Goal: Task Accomplishment & Management: Use online tool/utility

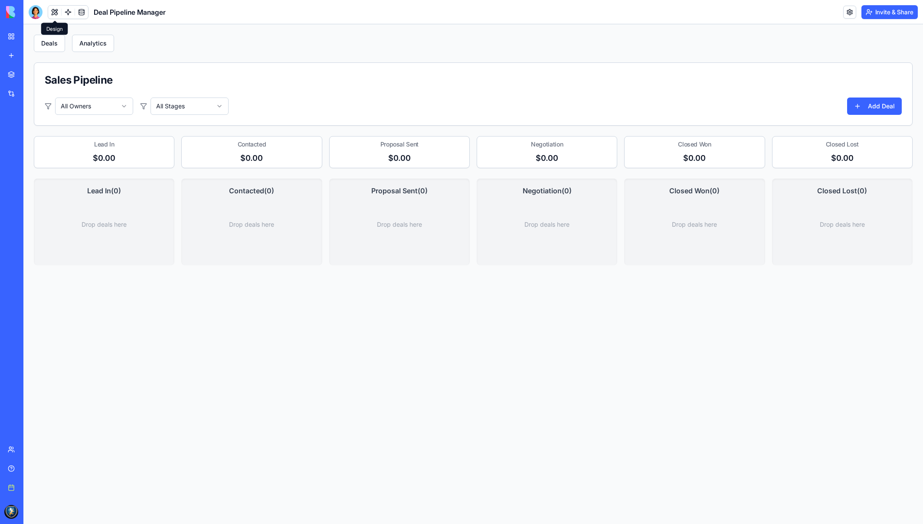
click at [55, 16] on button at bounding box center [54, 12] width 13 height 13
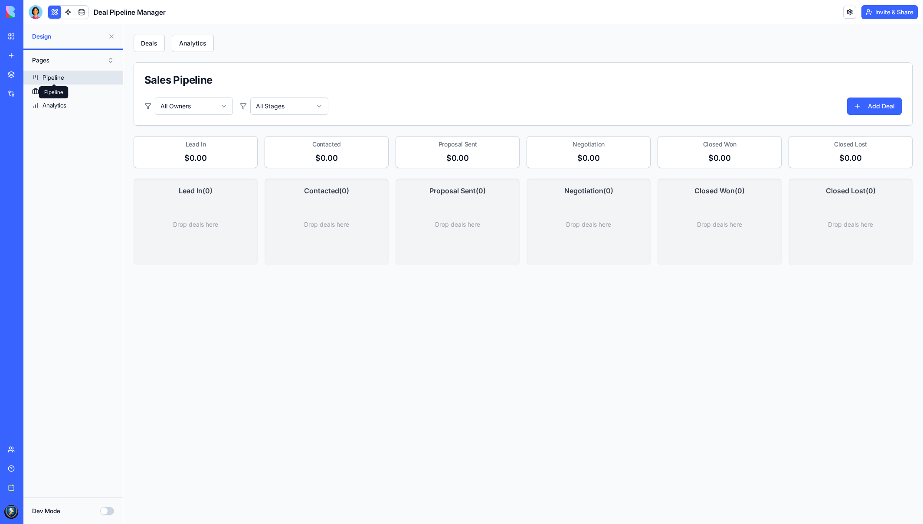
click at [60, 77] on div "Pipeline" at bounding box center [53, 77] width 22 height 9
click at [61, 91] on div "Deals2" at bounding box center [51, 91] width 19 height 9
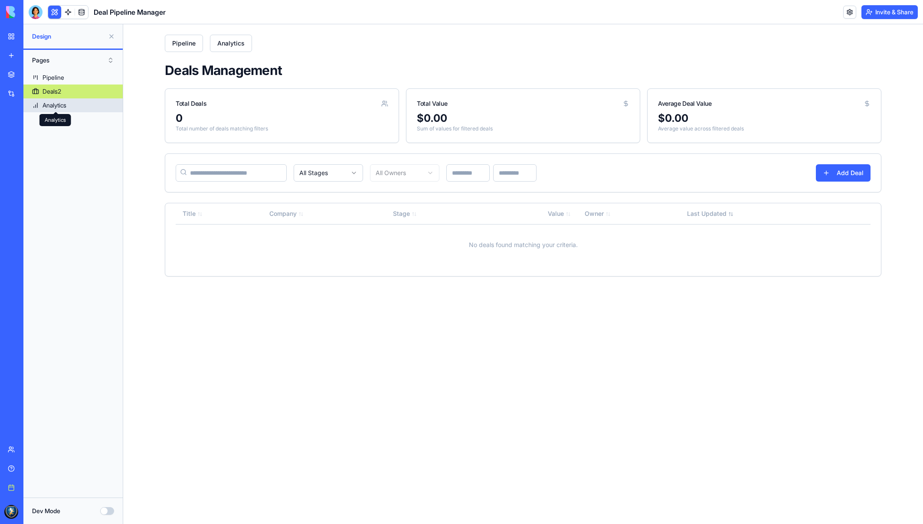
click at [65, 108] on div "Analytics" at bounding box center [54, 105] width 24 height 9
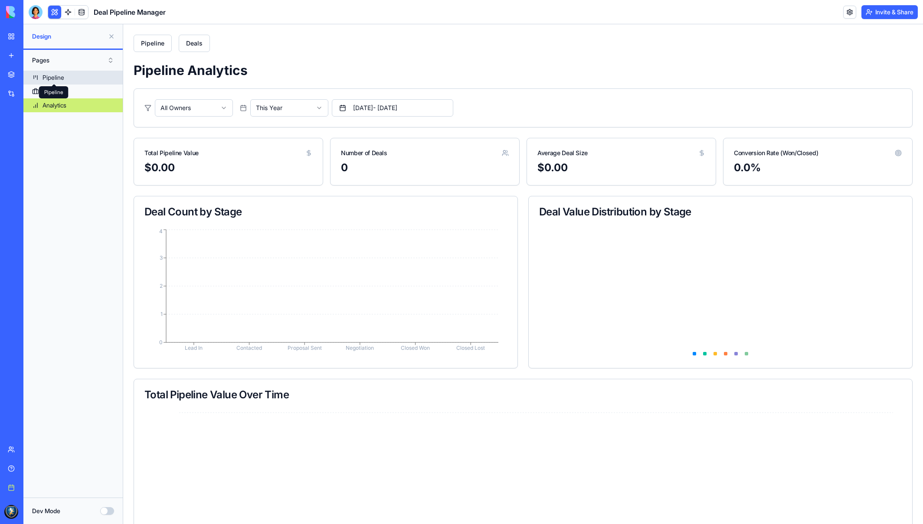
click at [59, 74] on div "Pipeline" at bounding box center [53, 77] width 22 height 9
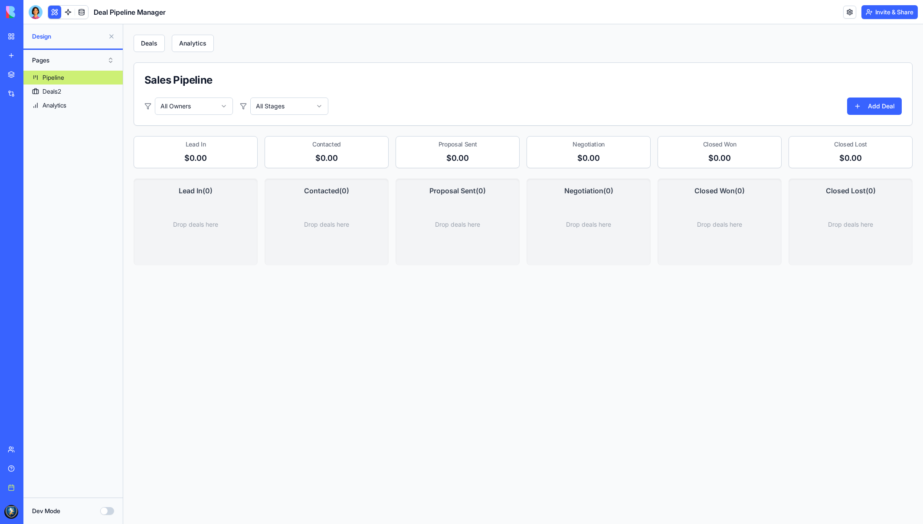
click at [30, 55] on div "New app" at bounding box center [26, 55] width 11 height 9
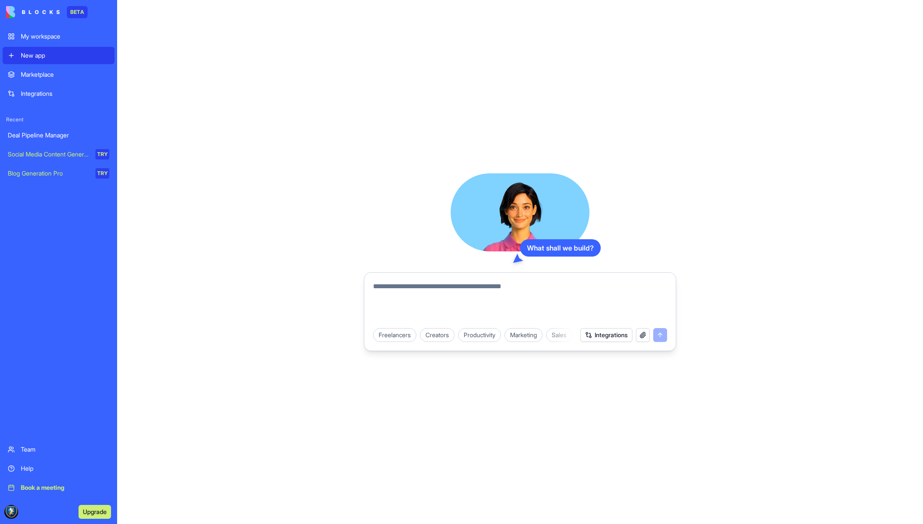
click at [35, 70] on link "Marketplace" at bounding box center [59, 74] width 112 height 17
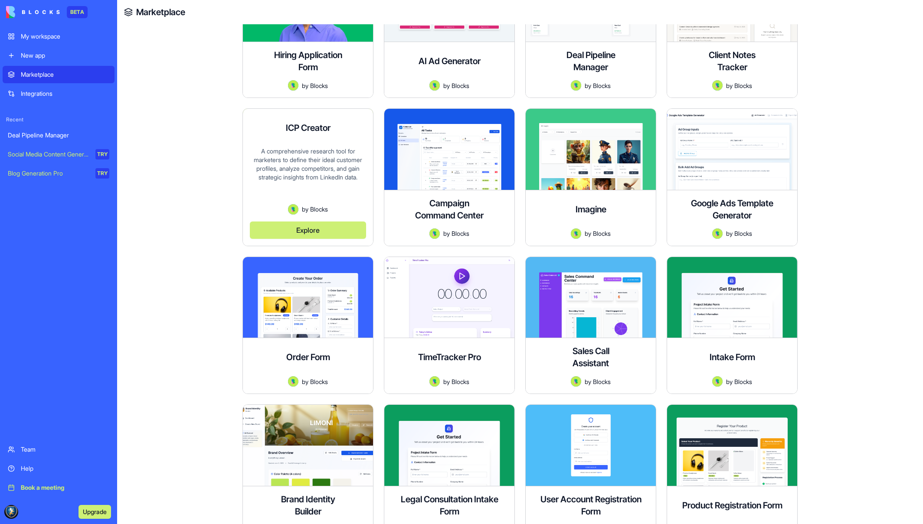
scroll to position [356, 0]
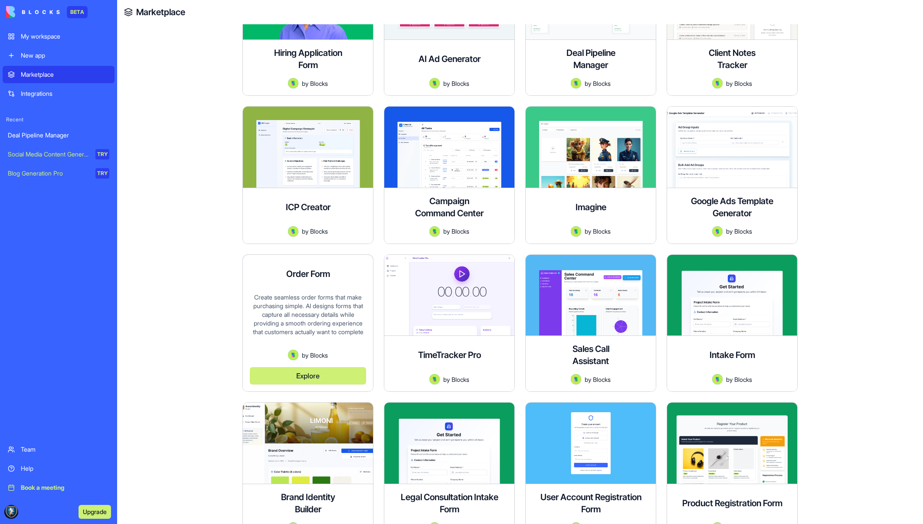
click at [314, 374] on button "Explore" at bounding box center [308, 375] width 116 height 17
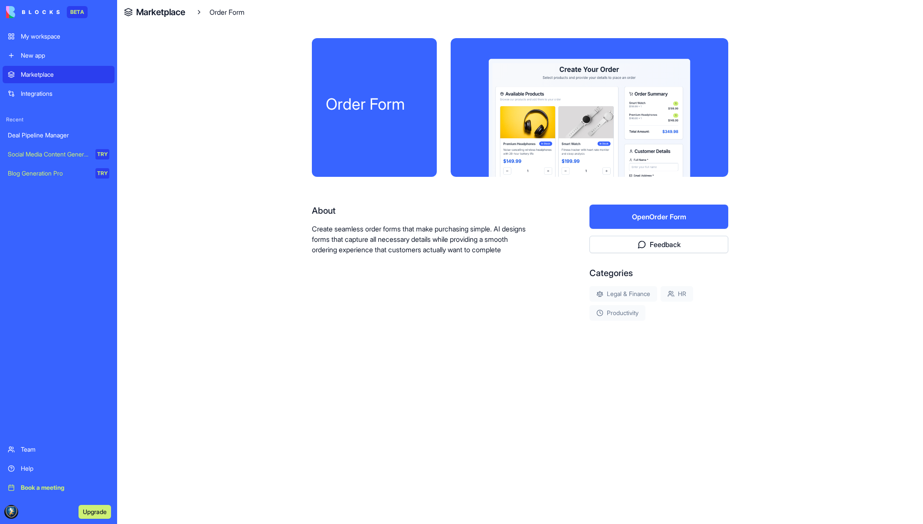
click at [664, 215] on button "Open Order Form" at bounding box center [658, 217] width 139 height 24
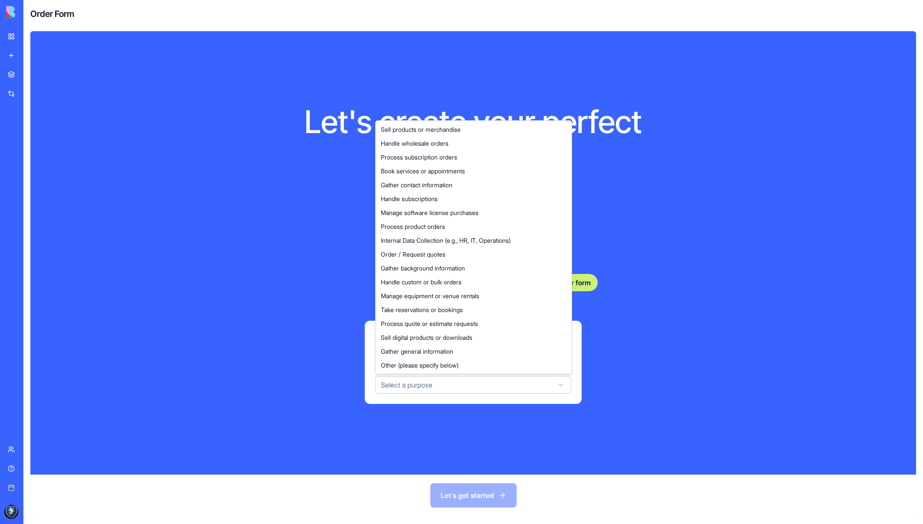
click at [450, 381] on html "BETA My workspace New app Marketplace Integrations Recent Deal Pipeline Manager…" at bounding box center [461, 262] width 923 height 524
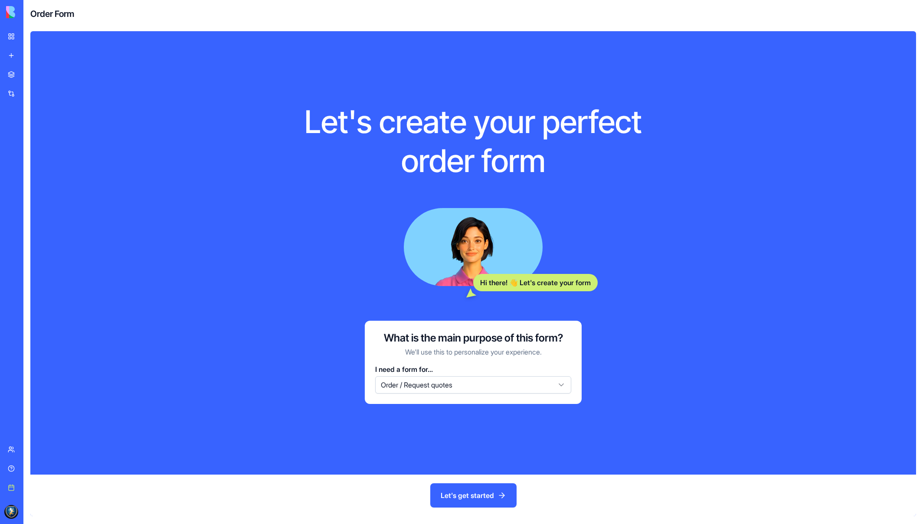
click at [483, 489] on button "Let's get started" at bounding box center [473, 495] width 86 height 24
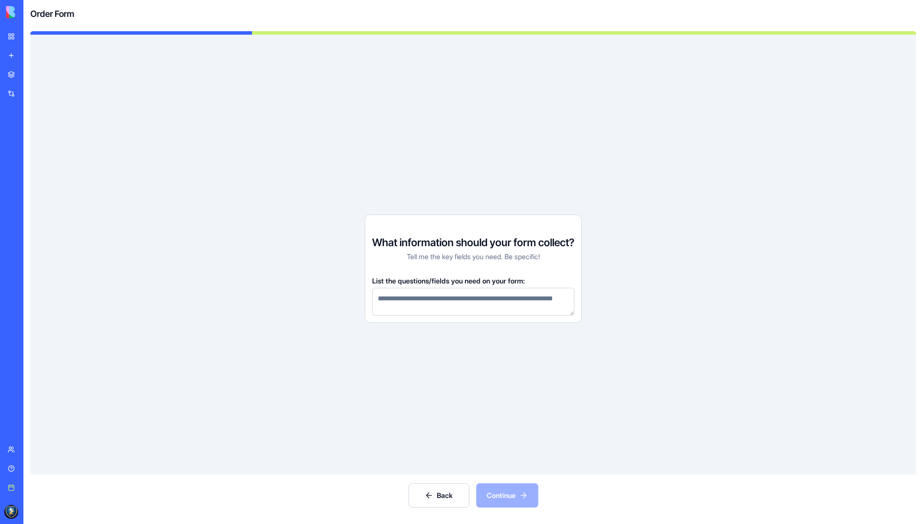
click at [448, 315] on textarea at bounding box center [473, 302] width 202 height 28
type textarea "**********"
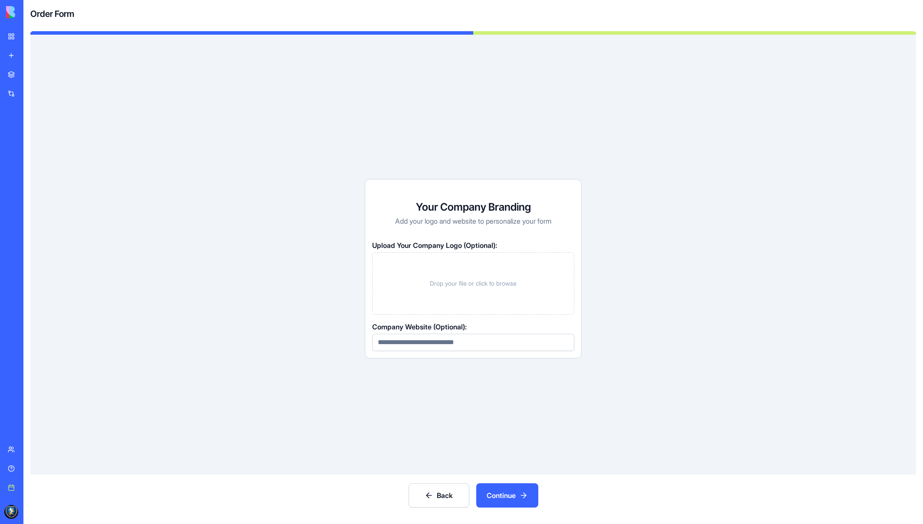
click at [501, 492] on button "Continue" at bounding box center [507, 495] width 62 height 24
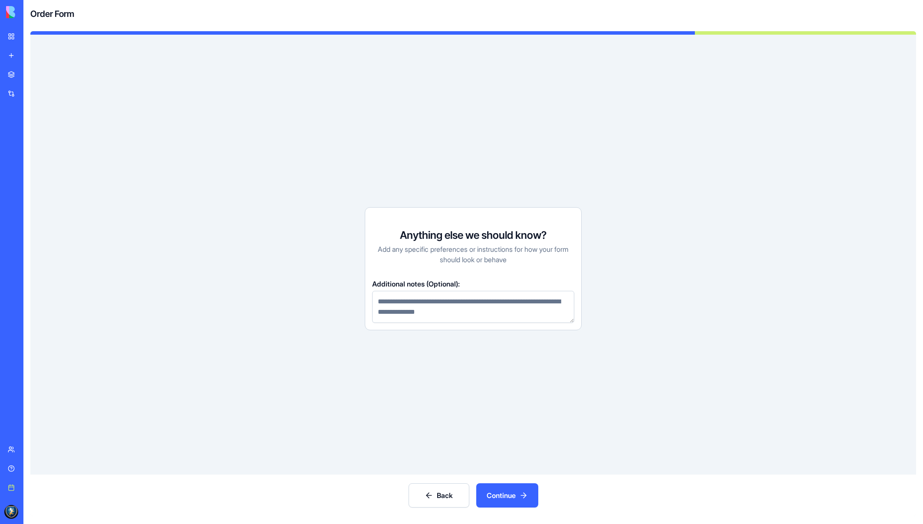
click at [439, 298] on textarea at bounding box center [473, 307] width 202 height 32
type textarea "**********"
click at [515, 500] on button "Continue" at bounding box center [507, 495] width 62 height 24
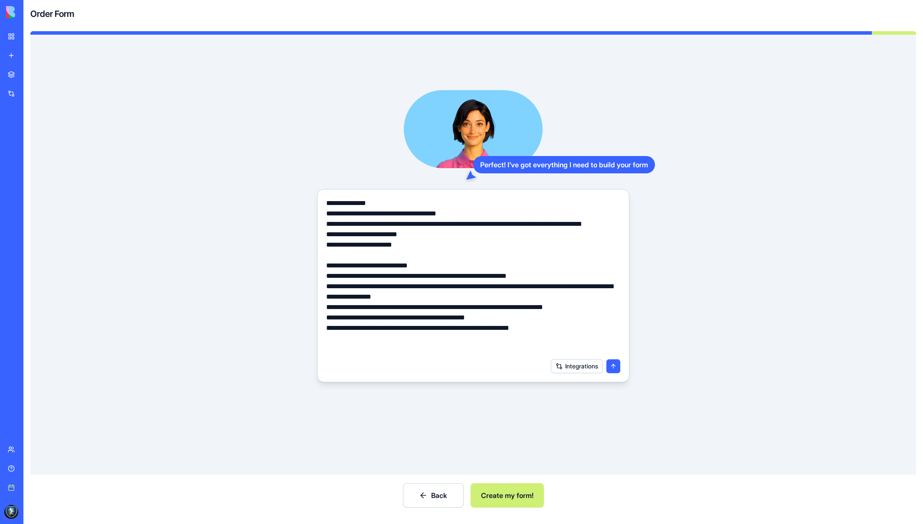
click at [569, 370] on button "Integrations" at bounding box center [577, 366] width 52 height 14
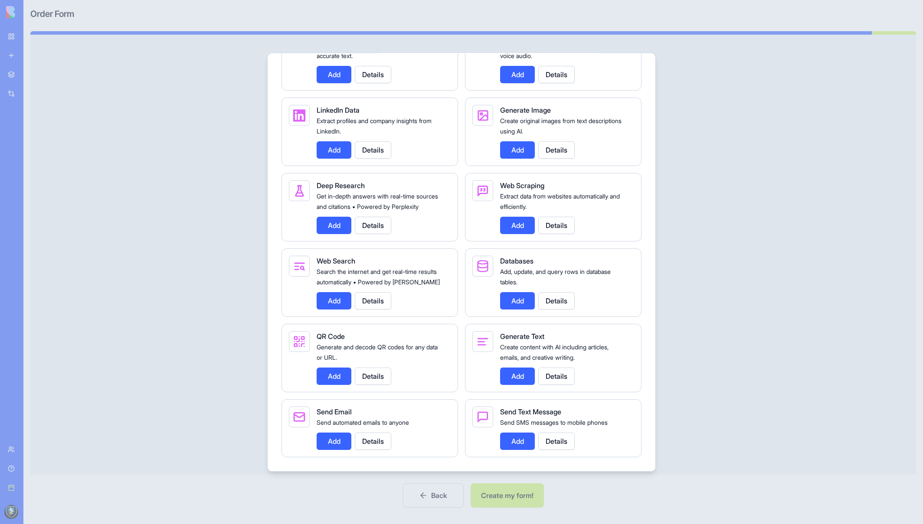
scroll to position [952, 0]
click at [690, 434] on div at bounding box center [461, 262] width 923 height 524
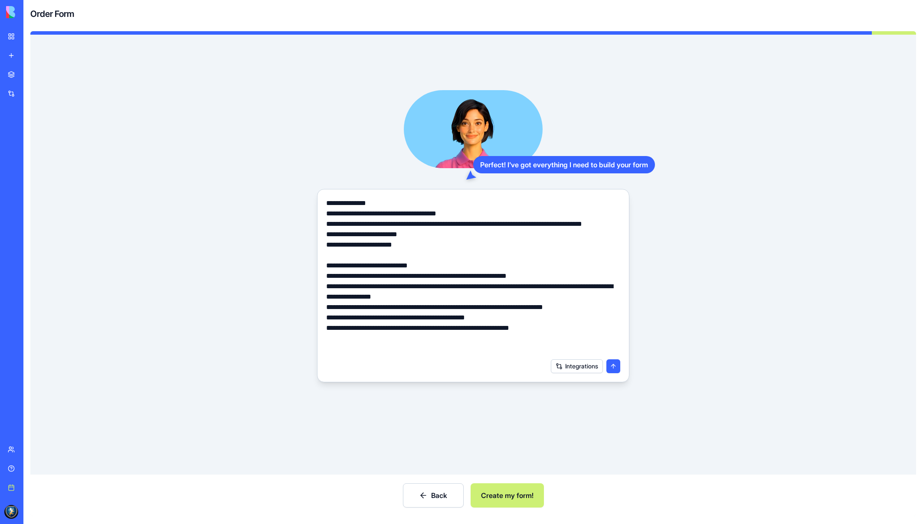
click at [523, 500] on button "Create my form!" at bounding box center [506, 495] width 73 height 24
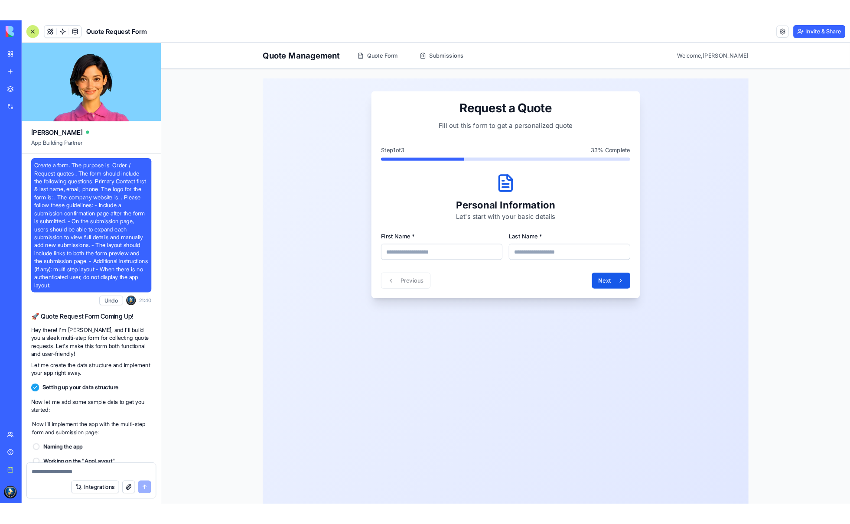
scroll to position [368, 0]
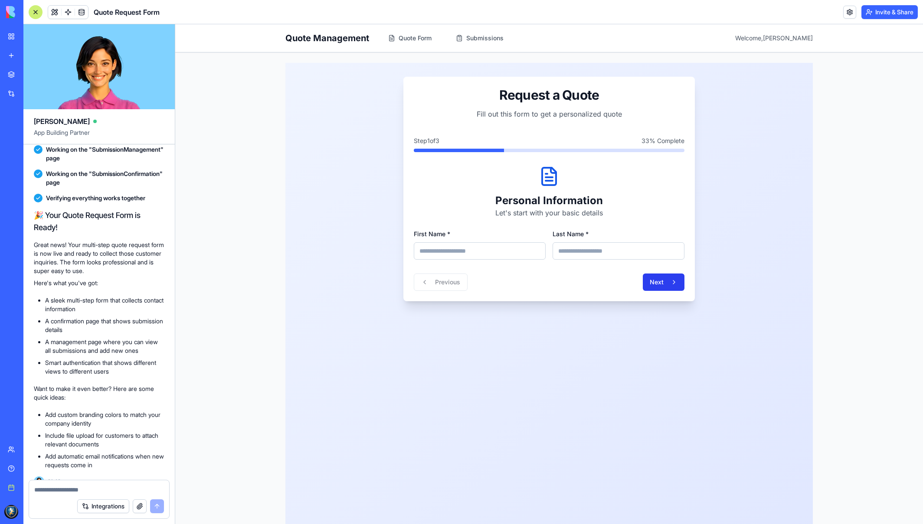
click at [668, 283] on button "Next" at bounding box center [663, 282] width 42 height 17
click at [480, 36] on span "Submissions" at bounding box center [484, 38] width 37 height 9
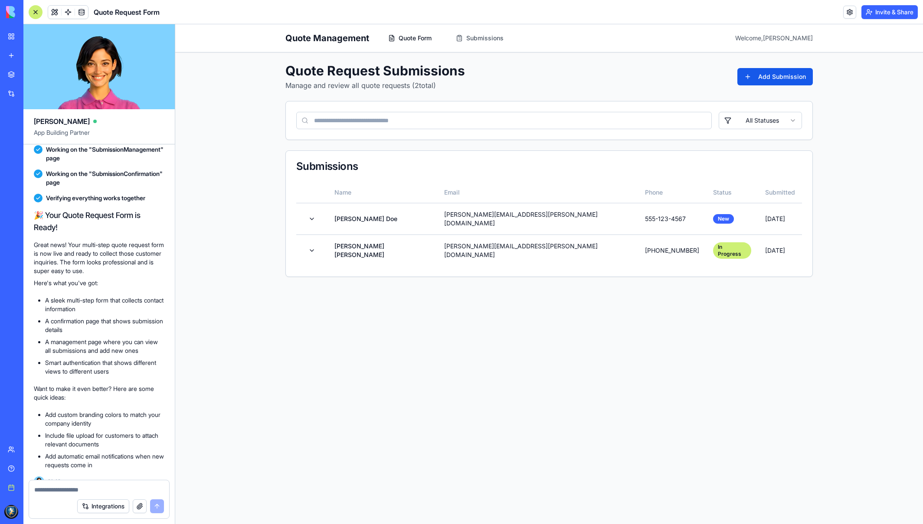
click at [413, 42] on span "Quote Form" at bounding box center [414, 38] width 33 height 9
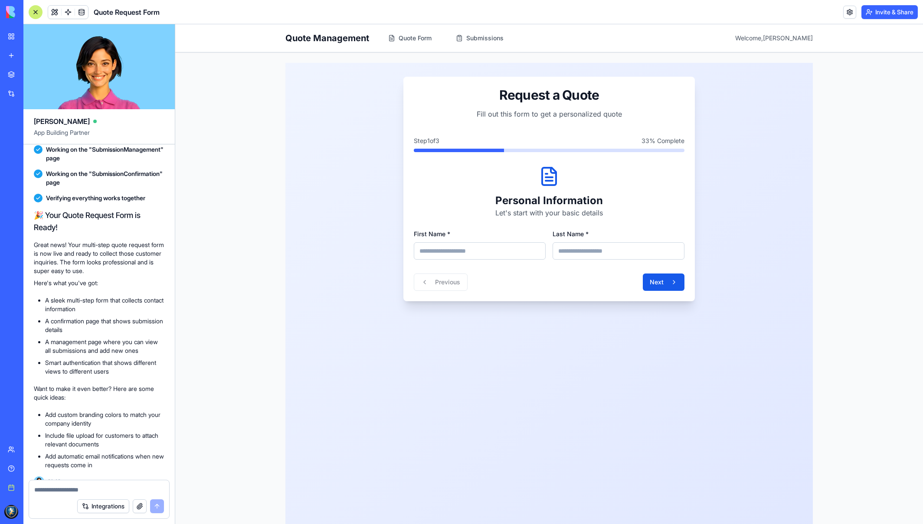
click at [32, 52] on div "New app" at bounding box center [26, 55] width 11 height 9
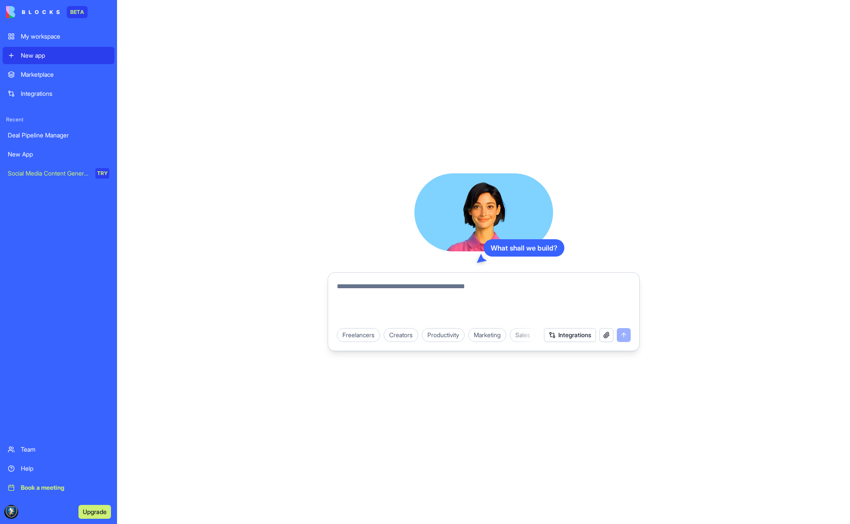
click at [43, 55] on div "New app" at bounding box center [65, 55] width 88 height 9
click at [420, 291] on textarea at bounding box center [484, 302] width 294 height 42
paste textarea "**********"
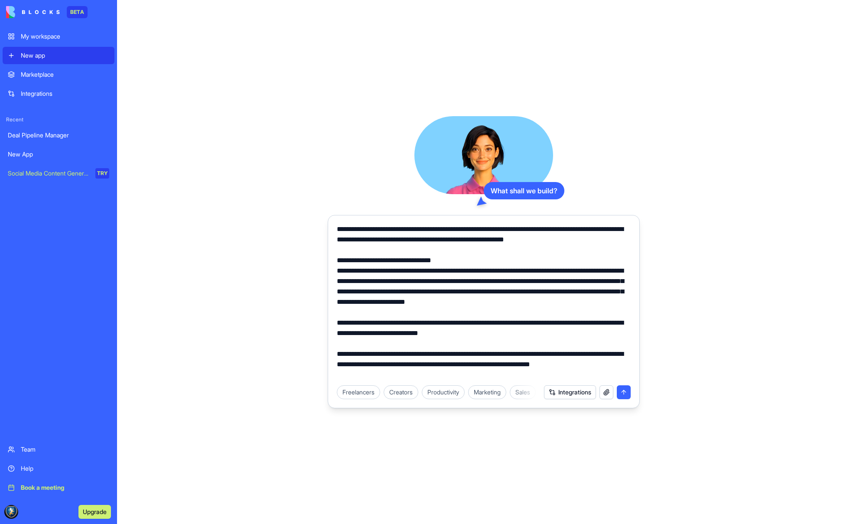
click at [338, 270] on textarea at bounding box center [484, 302] width 294 height 156
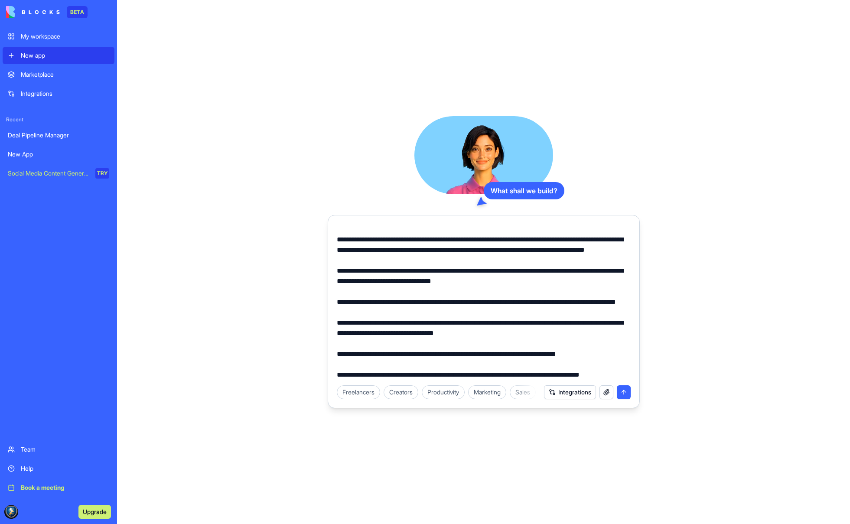
scroll to position [810, 0]
type textarea "**********"
click at [623, 394] on button "submit" at bounding box center [624, 392] width 14 height 14
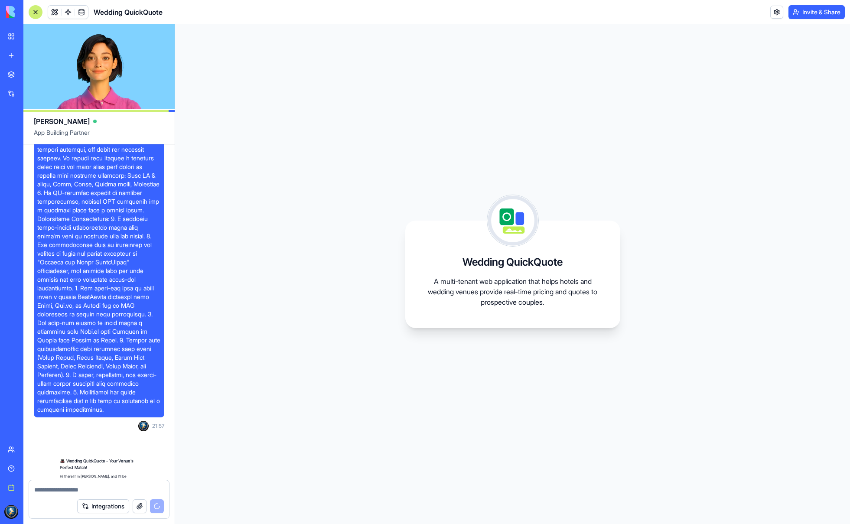
scroll to position [993, 0]
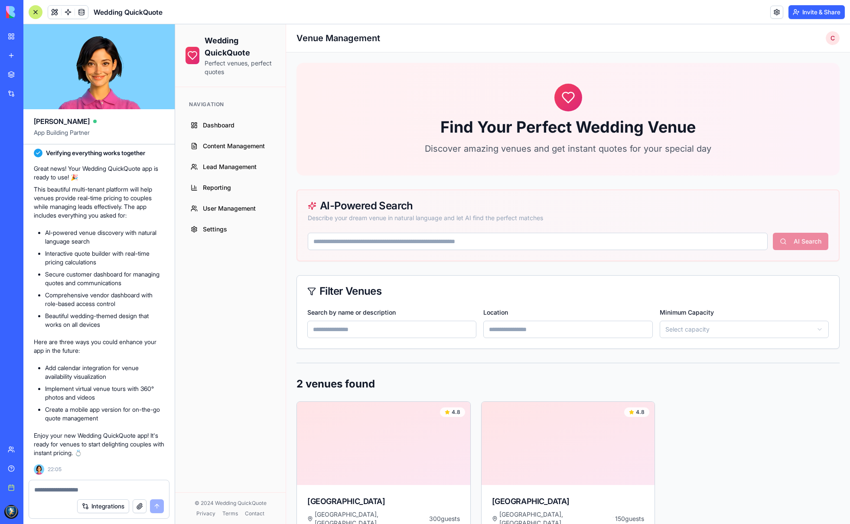
scroll to position [4, 0]
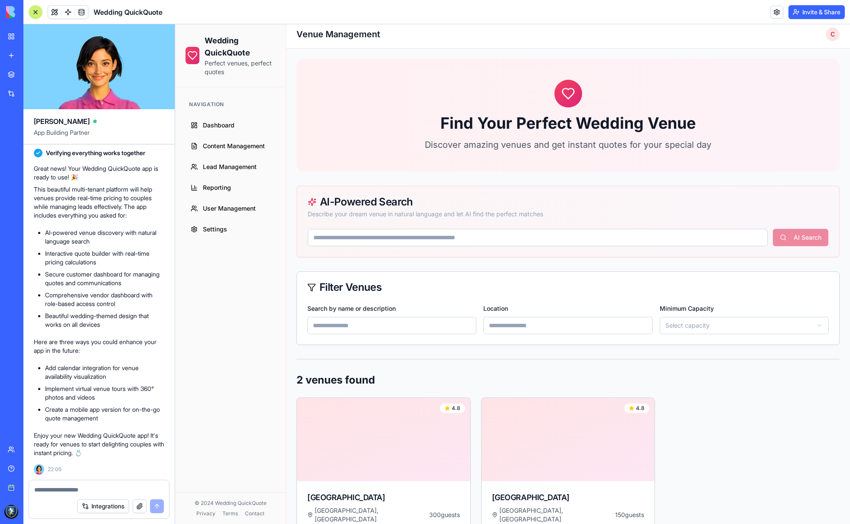
click at [379, 240] on input at bounding box center [538, 237] width 460 height 17
click at [318, 267] on div "Find Your Perfect Wedding Venue Discover amazing venues and get instant quotes …" at bounding box center [568, 336] width 543 height 554
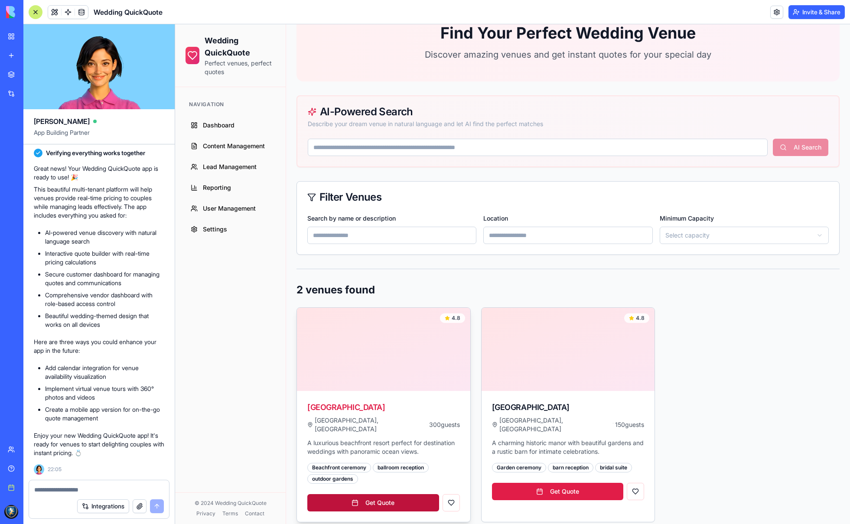
click at [380, 494] on link "Get Quote" at bounding box center [373, 502] width 132 height 17
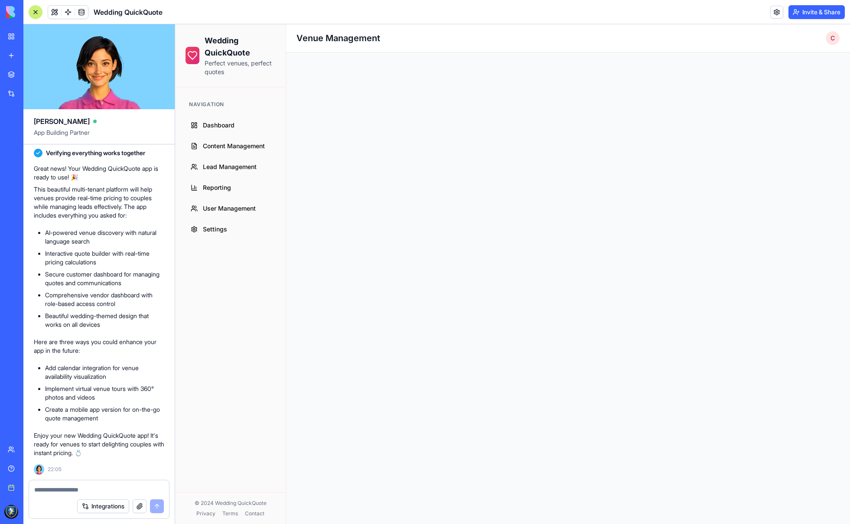
scroll to position [0, 0]
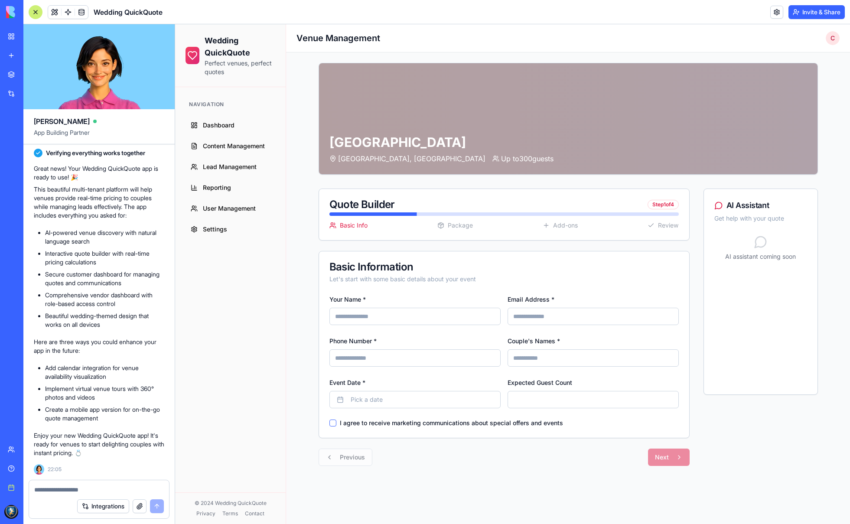
click at [675, 454] on div "Previous Next" at bounding box center [504, 457] width 371 height 17
click at [230, 143] on span "Content Management" at bounding box center [234, 146] width 62 height 9
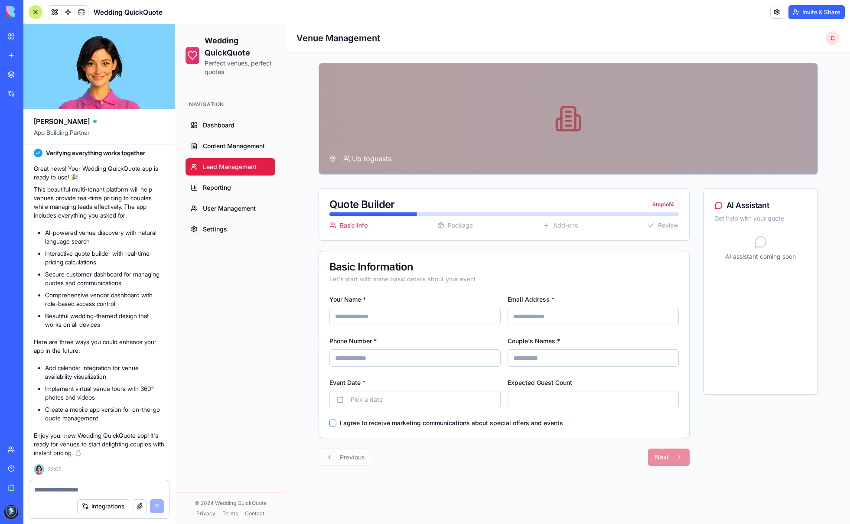
click at [228, 170] on span "Lead Management" at bounding box center [230, 167] width 54 height 9
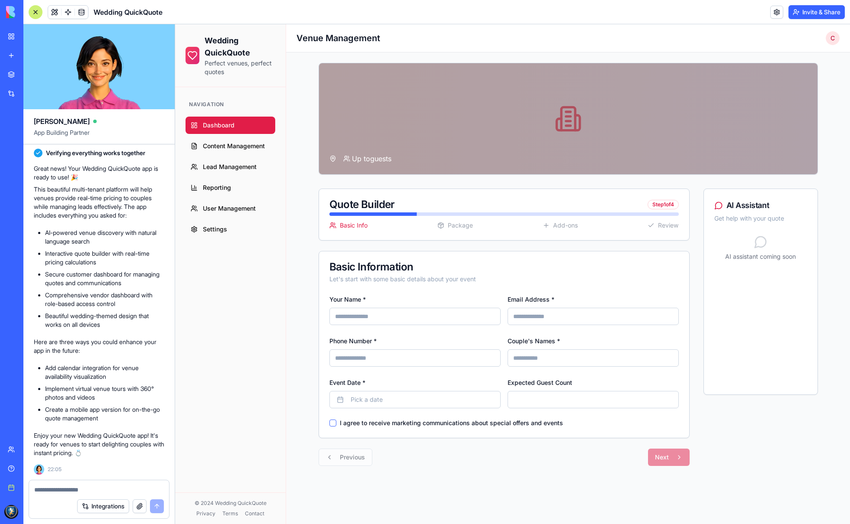
click at [221, 125] on span "Dashboard" at bounding box center [219, 125] width 32 height 9
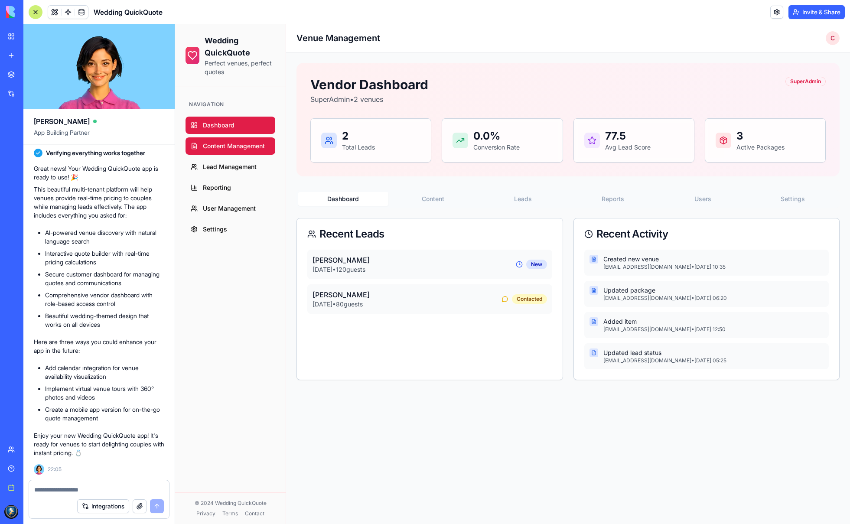
click at [222, 143] on span "Content Management" at bounding box center [234, 146] width 62 height 9
click at [224, 166] on span "Lead Management" at bounding box center [230, 167] width 54 height 9
click at [225, 189] on span "Reporting" at bounding box center [217, 187] width 28 height 9
click at [223, 207] on span "User Management" at bounding box center [229, 208] width 53 height 9
click at [218, 232] on span "Settings" at bounding box center [215, 229] width 24 height 9
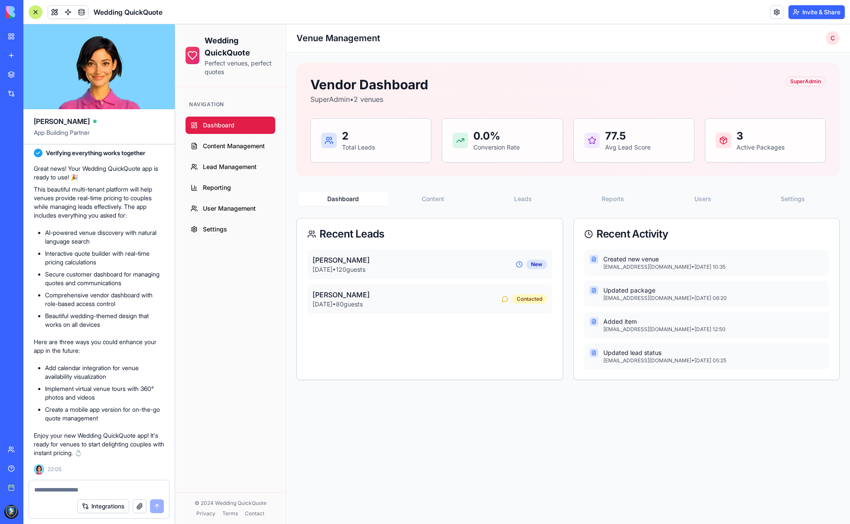
scroll to position [1293, 0]
click at [776, 11] on link at bounding box center [776, 12] width 13 height 13
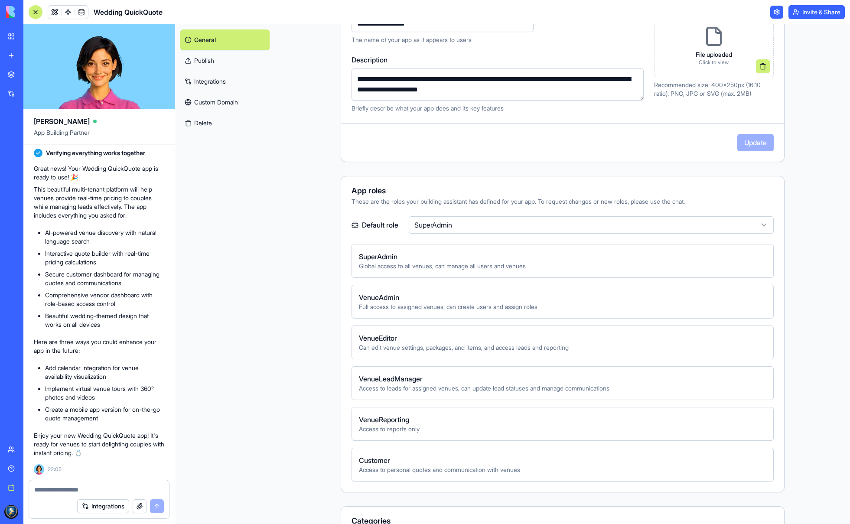
scroll to position [169, 0]
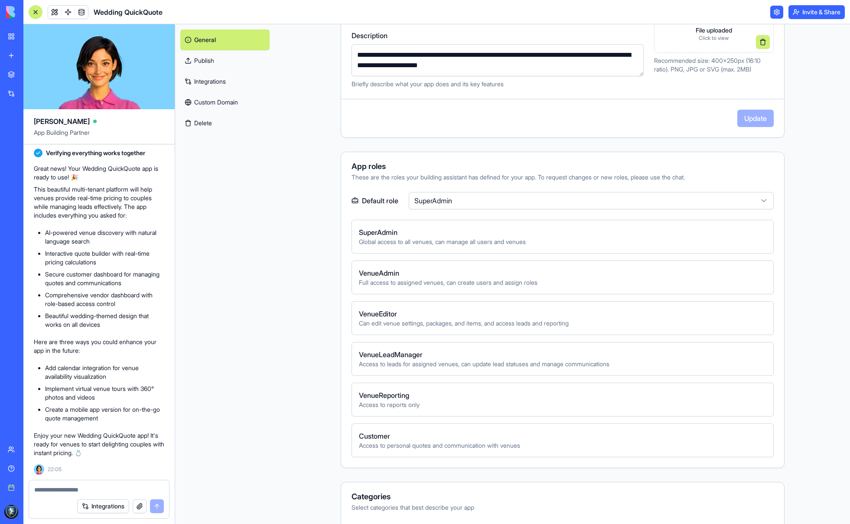
click at [209, 61] on link "Publish" at bounding box center [224, 60] width 89 height 21
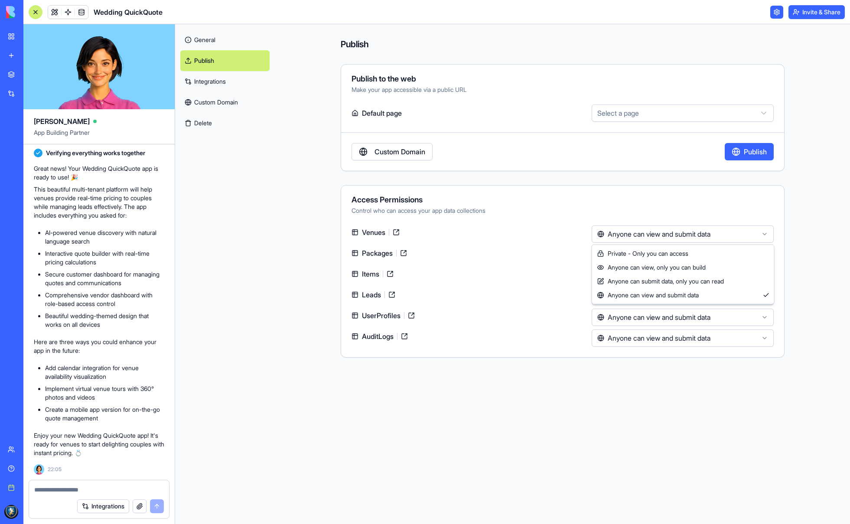
click at [673, 232] on html "BETA My workspace New app Marketplace Integrations Recent Deal Pipeline Manager…" at bounding box center [425, 262] width 850 height 524
click at [632, 112] on html "BETA My workspace New app Marketplace Integrations Recent Deal Pipeline Manager…" at bounding box center [425, 262] width 850 height 524
click at [635, 113] on html "BETA My workspace New app Marketplace Integrations Recent Deal Pipeline Manager…" at bounding box center [425, 262] width 850 height 524
click at [212, 36] on link "General" at bounding box center [224, 39] width 89 height 21
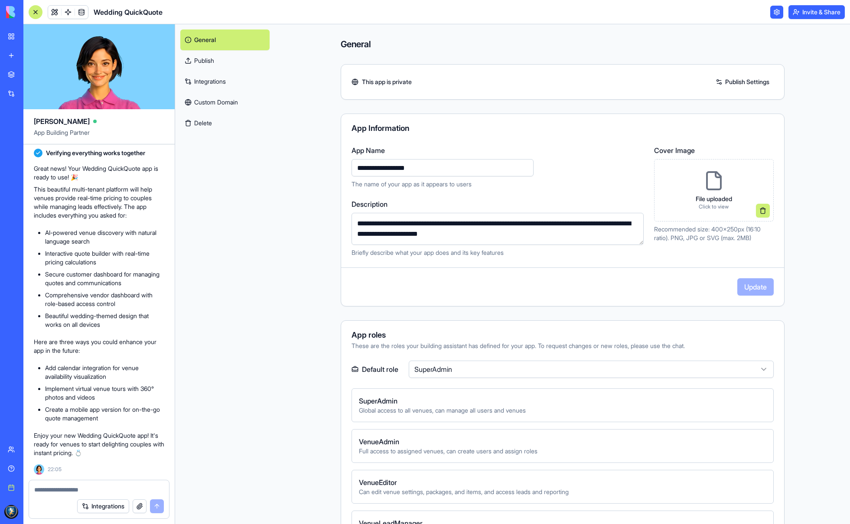
click at [303, 154] on div "**********" at bounding box center [562, 274] width 575 height 500
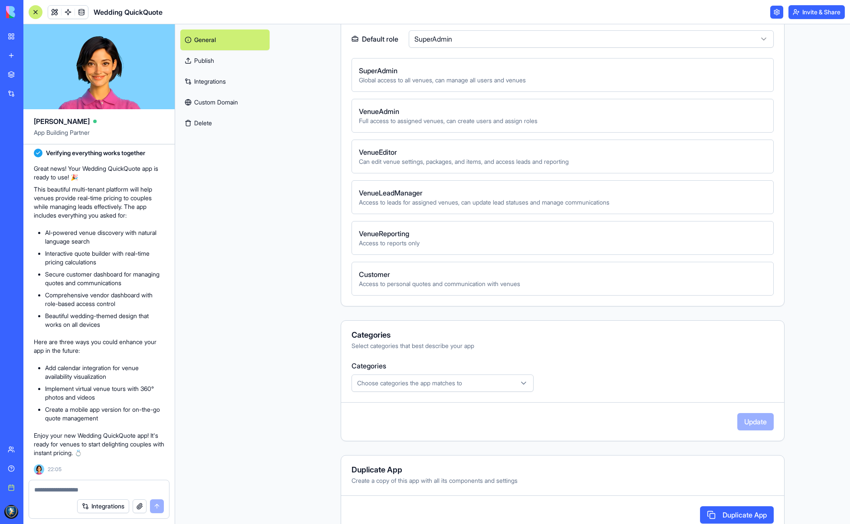
scroll to position [341, 0]
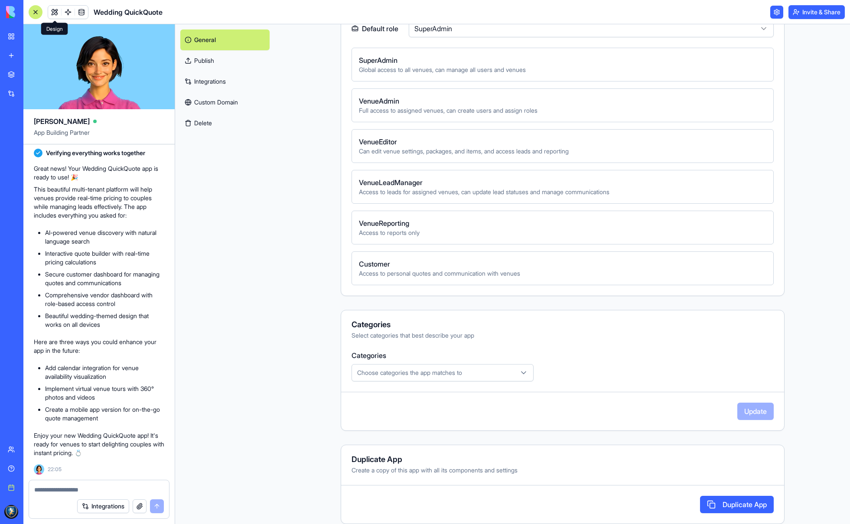
click at [54, 9] on link at bounding box center [54, 12] width 13 height 13
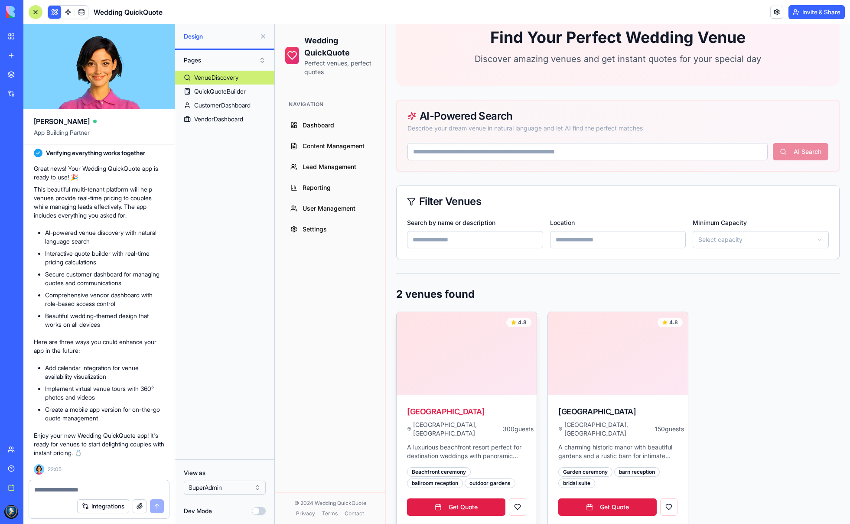
scroll to position [94, 0]
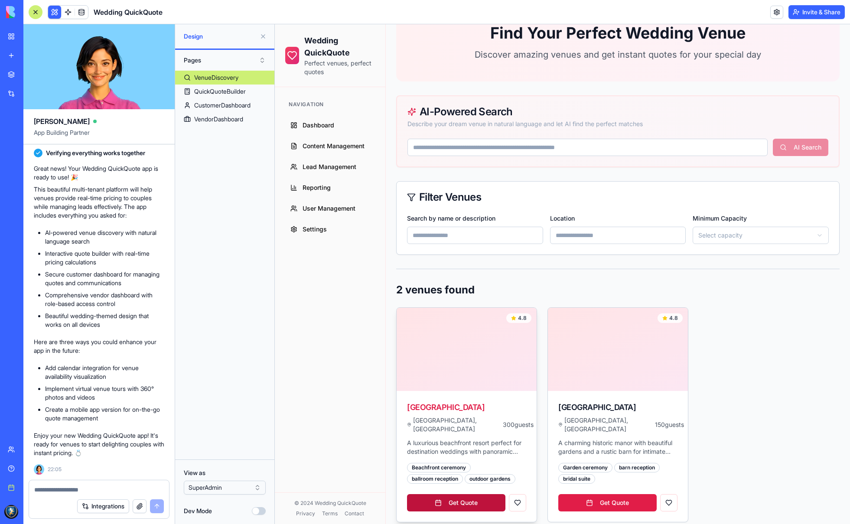
click at [460, 497] on link "Get Quote" at bounding box center [456, 502] width 98 height 17
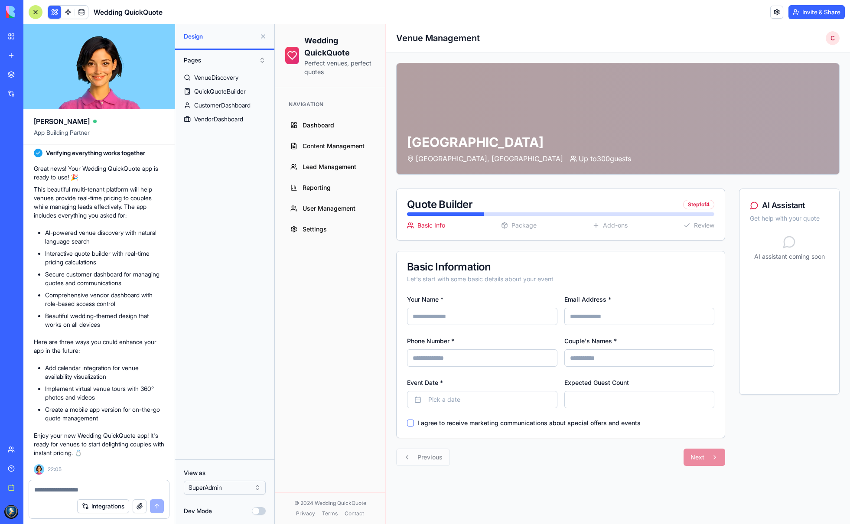
click at [468, 323] on input "Your Name *" at bounding box center [482, 316] width 150 height 17
type input "****"
click at [591, 322] on input "Email Address *" at bounding box center [639, 316] width 150 height 17
type input "**********"
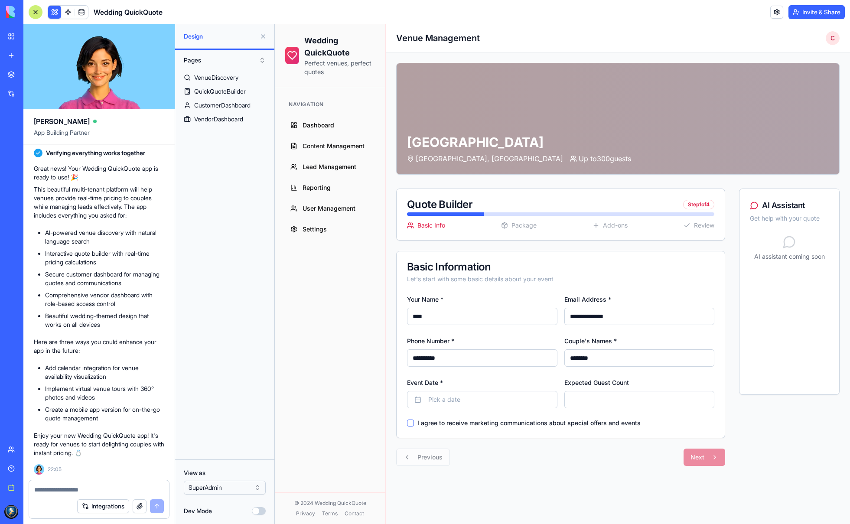
type input "********"
click at [453, 395] on button "Pick a date" at bounding box center [482, 399] width 150 height 17
click at [486, 361] on button "27" at bounding box center [483, 357] width 16 height 16
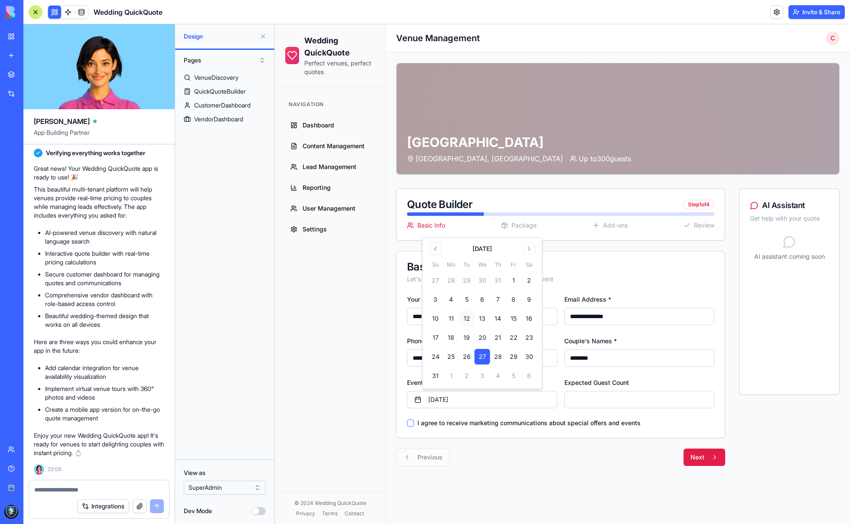
click at [414, 425] on div "I agree to receive marketing communications about special offers and events" at bounding box center [560, 423] width 307 height 9
click at [408, 424] on button "I agree to receive marketing communications about special offers and events" at bounding box center [410, 423] width 7 height 7
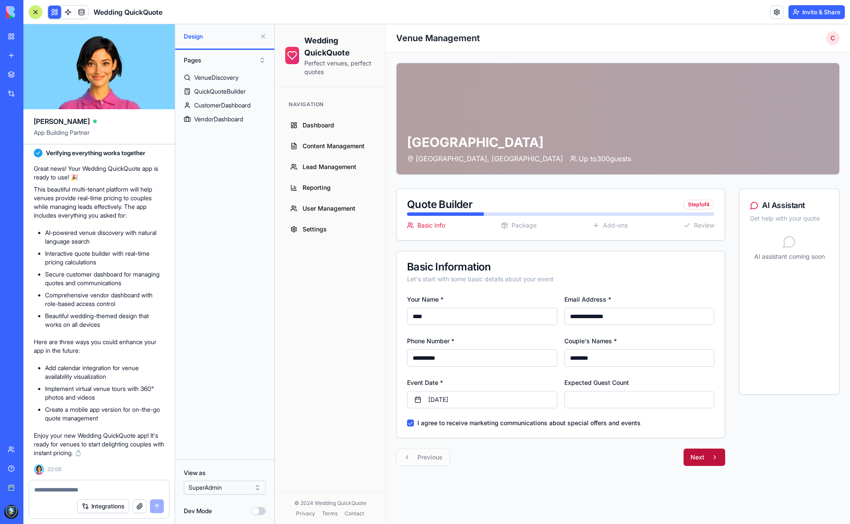
click at [697, 456] on button "Next" at bounding box center [705, 457] width 42 height 17
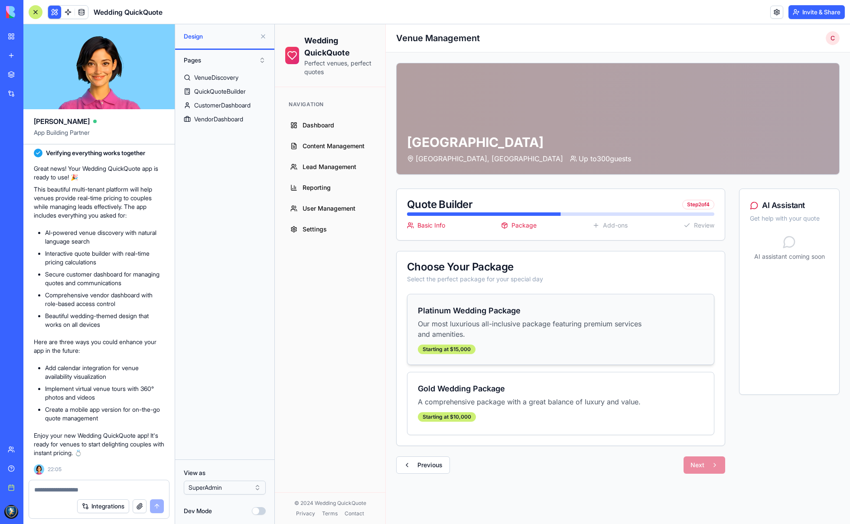
click at [499, 343] on div "Platinum Wedding Package Our most luxurious all-inclusive package featuring pre…" at bounding box center [536, 329] width 237 height 49
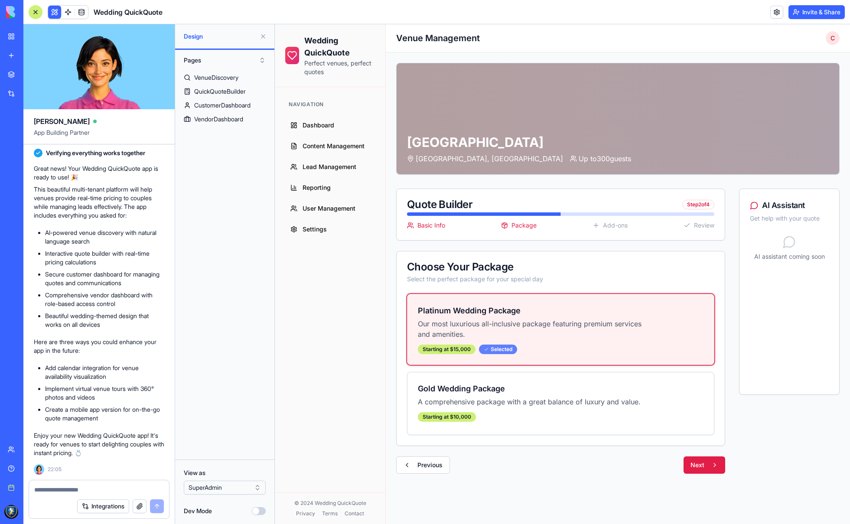
click at [505, 352] on div "Selected" at bounding box center [498, 350] width 38 height 10
click at [553, 326] on p "Our most luxurious all-inclusive package featuring premium services and ameniti…" at bounding box center [536, 329] width 237 height 21
click at [502, 346] on div "Selected" at bounding box center [498, 350] width 38 height 10
click at [509, 404] on p "A comprehensive package with a great balance of luxury and value." at bounding box center [536, 402] width 237 height 10
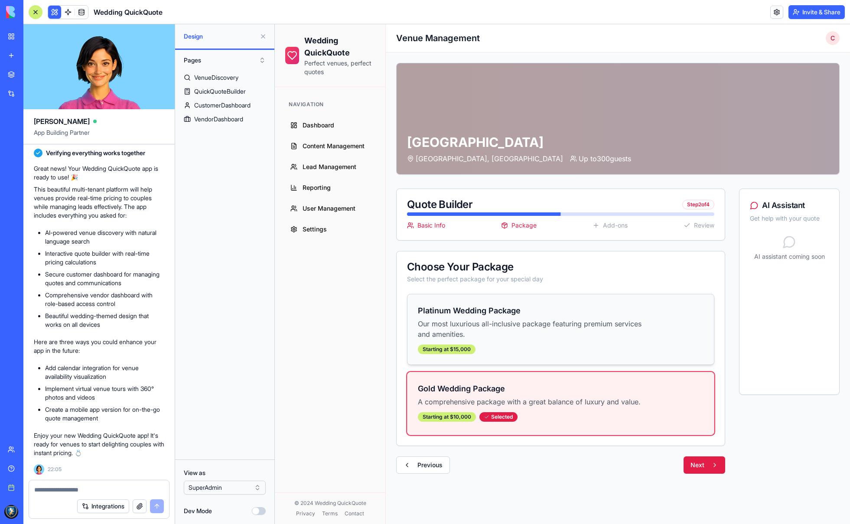
click at [522, 330] on p "Our most luxurious all-inclusive package featuring premium services and ameniti…" at bounding box center [536, 329] width 237 height 21
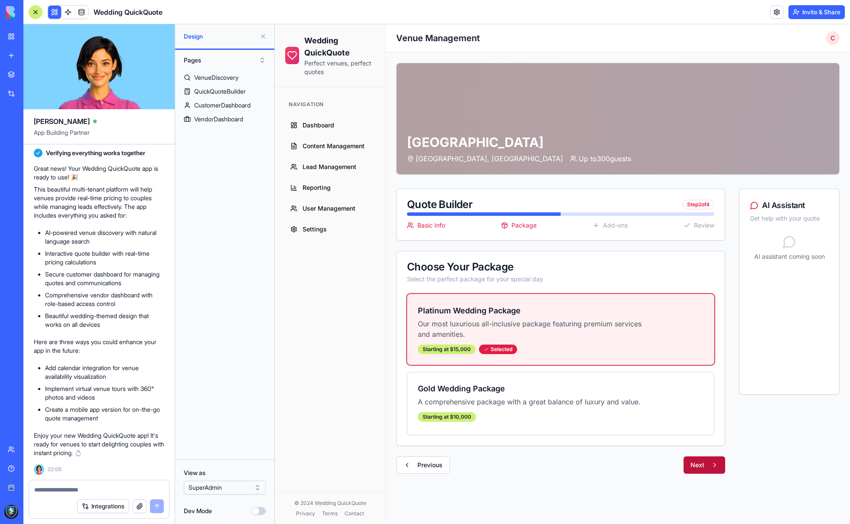
click at [702, 468] on button "Next" at bounding box center [705, 464] width 42 height 17
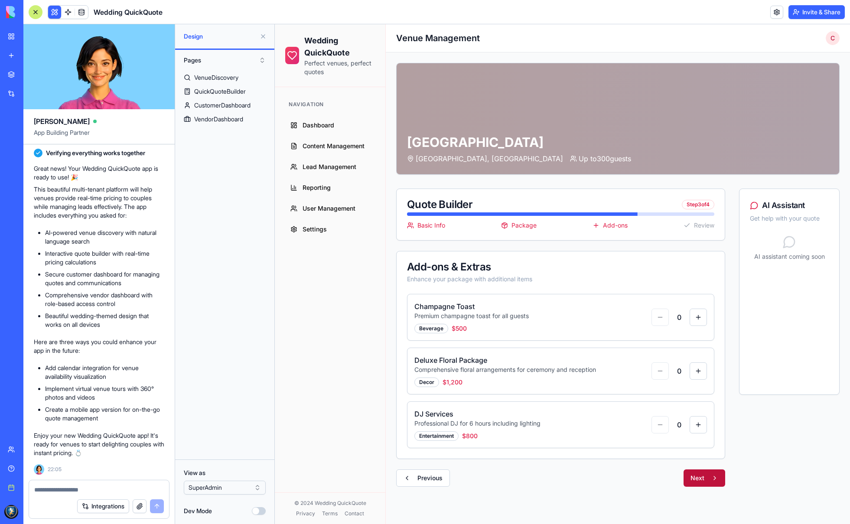
click at [702, 485] on button "Next" at bounding box center [705, 477] width 42 height 17
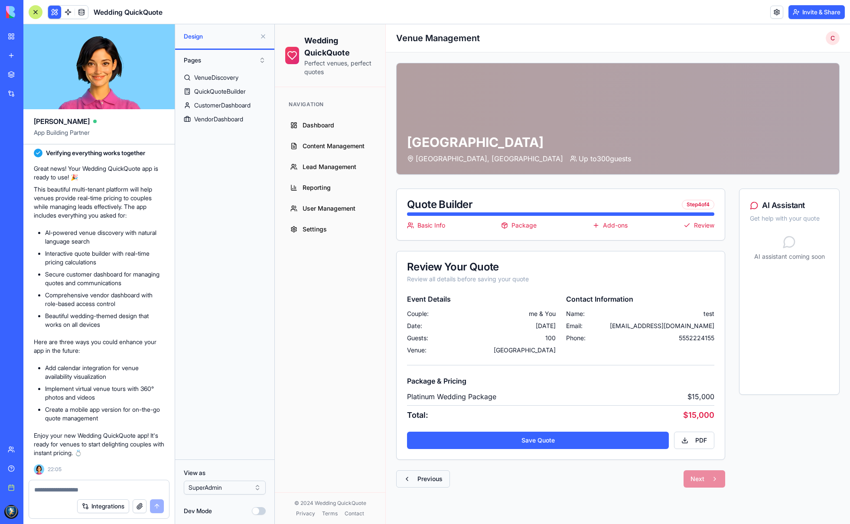
click at [422, 478] on button "Previous" at bounding box center [423, 478] width 54 height 17
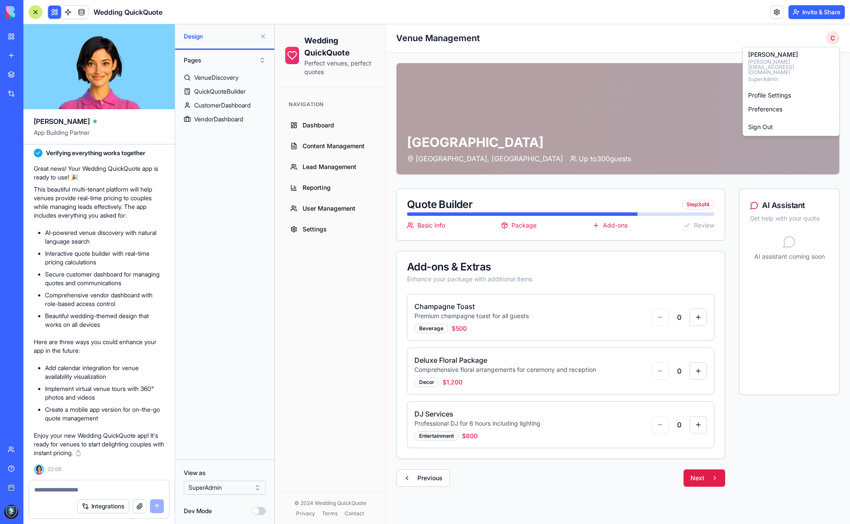
click at [831, 39] on html "Wedding QuickQuote Perfect venues, perfect quotes Navigation Dashboard Content …" at bounding box center [562, 274] width 575 height 500
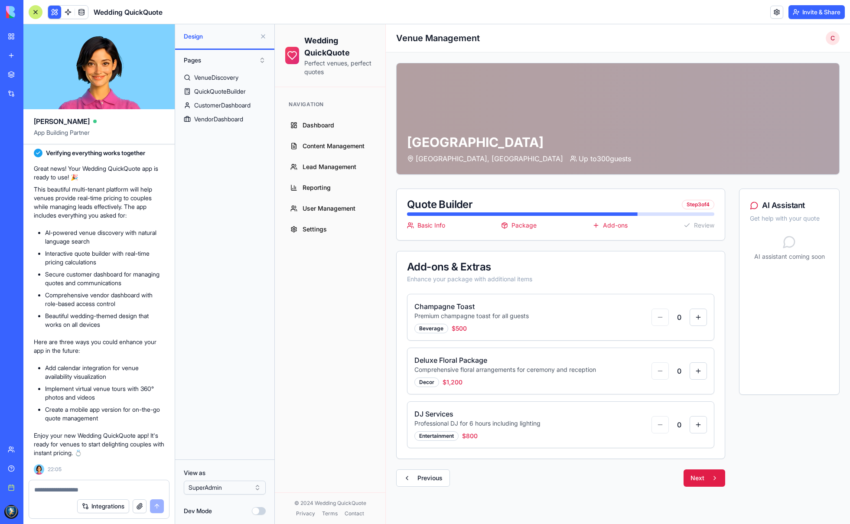
click at [703, 44] on html "Wedding QuickQuote Perfect venues, perfect quotes Navigation Dashboard Content …" at bounding box center [562, 274] width 575 height 500
click at [352, 212] on span "User Management" at bounding box center [329, 208] width 53 height 9
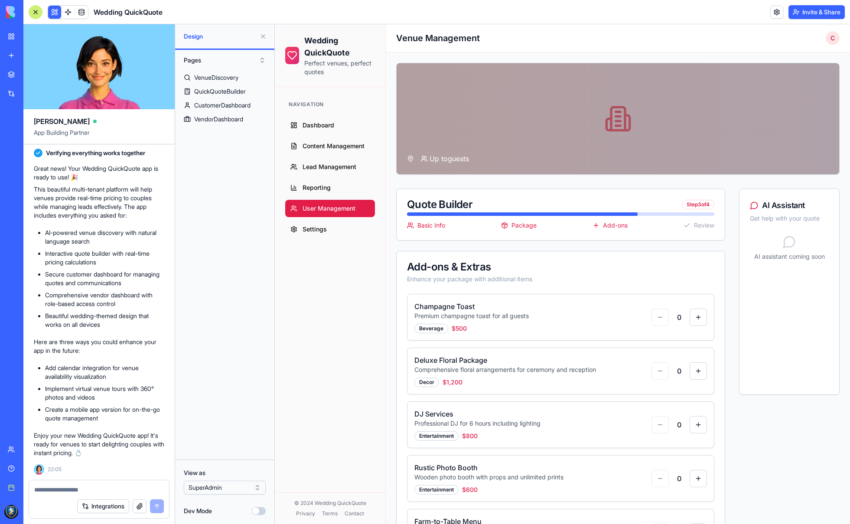
click at [352, 212] on span "User Management" at bounding box center [329, 208] width 53 height 9
click at [339, 236] on link "Settings" at bounding box center [330, 229] width 90 height 17
click at [228, 483] on html "BETA My workspace New app Marketplace Integrations Recent Deal Pipeline Manager…" at bounding box center [425, 262] width 850 height 524
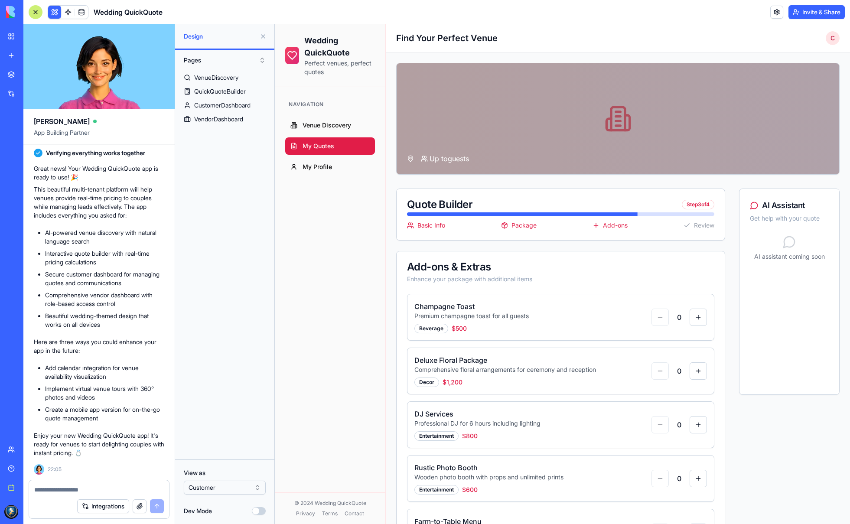
click at [327, 147] on span "My Quotes" at bounding box center [319, 146] width 32 height 9
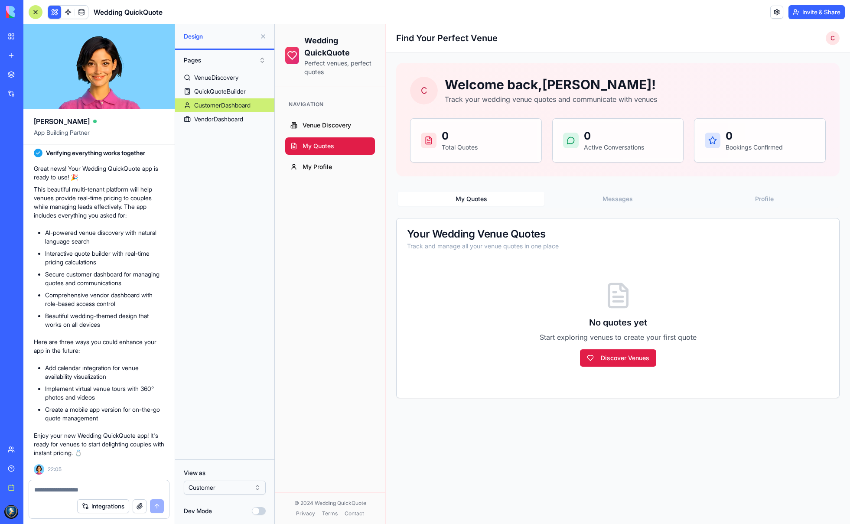
scroll to position [1308, 0]
click at [263, 511] on button "Dev Mode" at bounding box center [259, 511] width 14 height 8
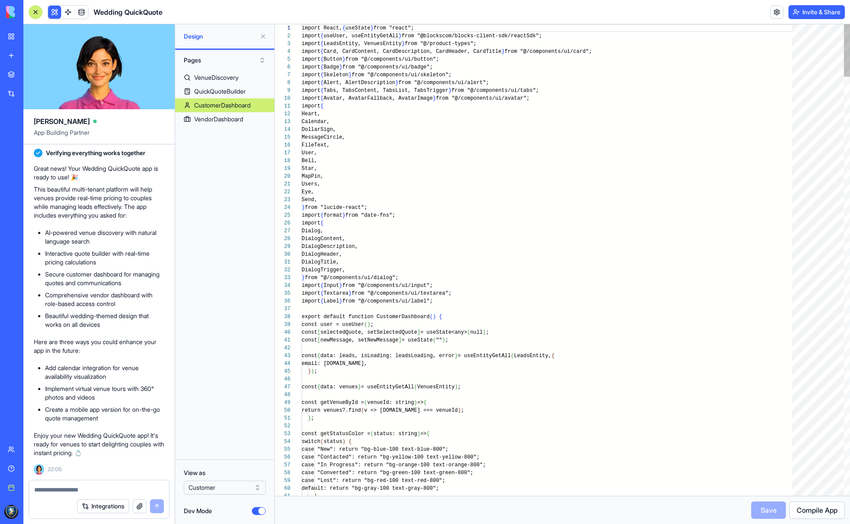
scroll to position [62, 0]
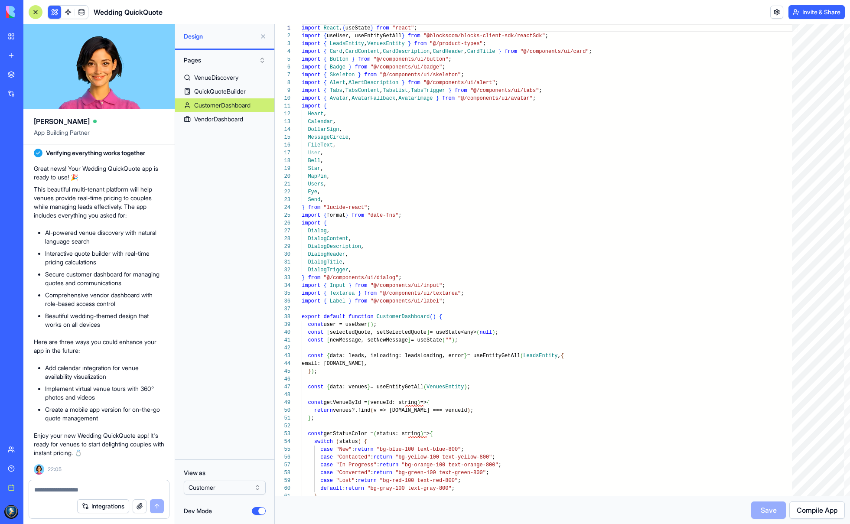
click at [263, 511] on button "Dev Mode" at bounding box center [259, 511] width 14 height 8
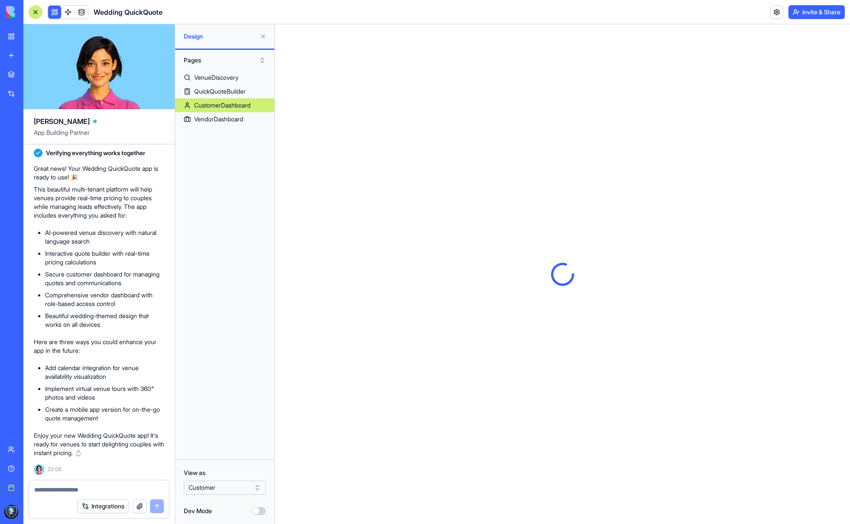
scroll to position [0, 0]
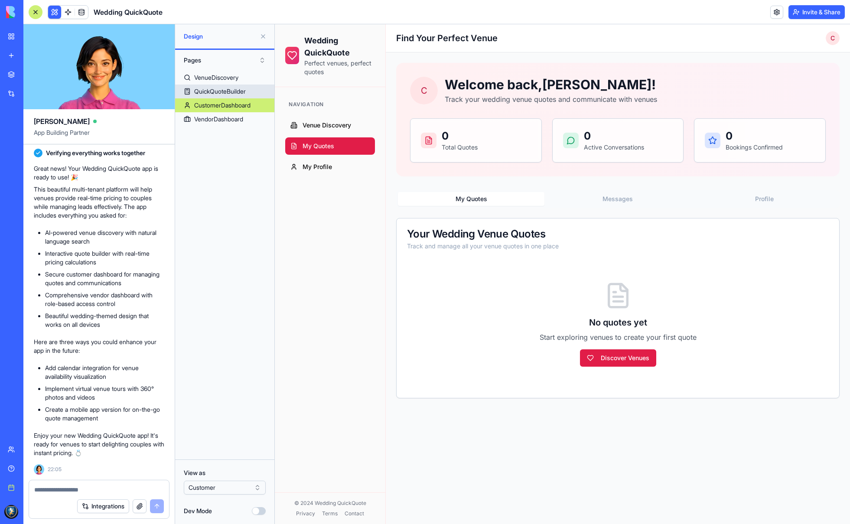
click at [218, 88] on div "QuickQuoteBuilder" at bounding box center [220, 91] width 52 height 9
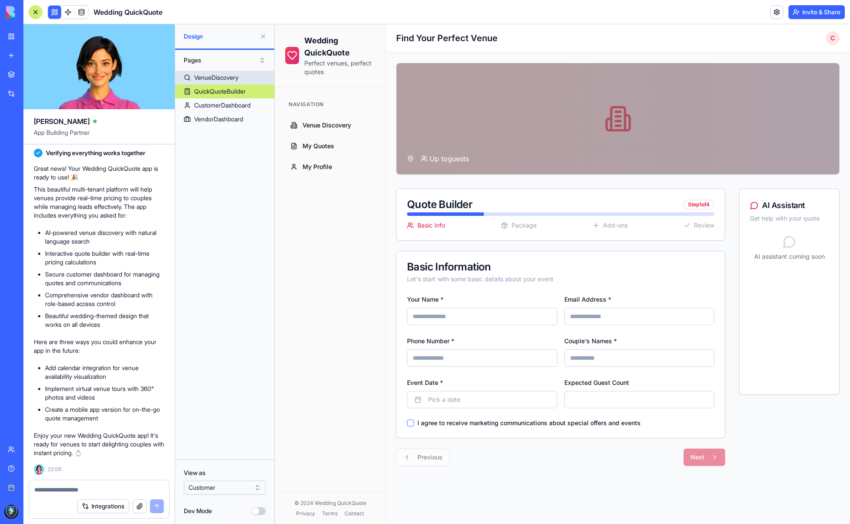
click at [199, 78] on div "VenueDiscovery" at bounding box center [216, 77] width 44 height 9
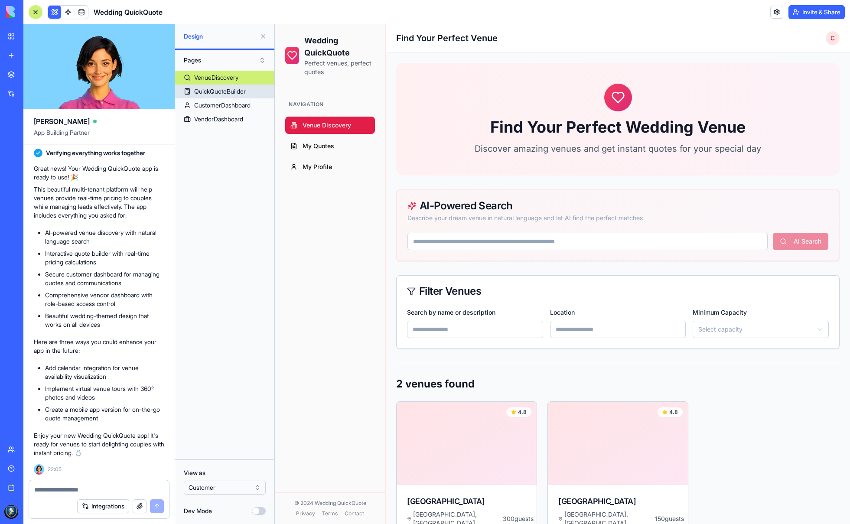
click at [202, 87] on div "QuickQuoteBuilder" at bounding box center [220, 91] width 52 height 9
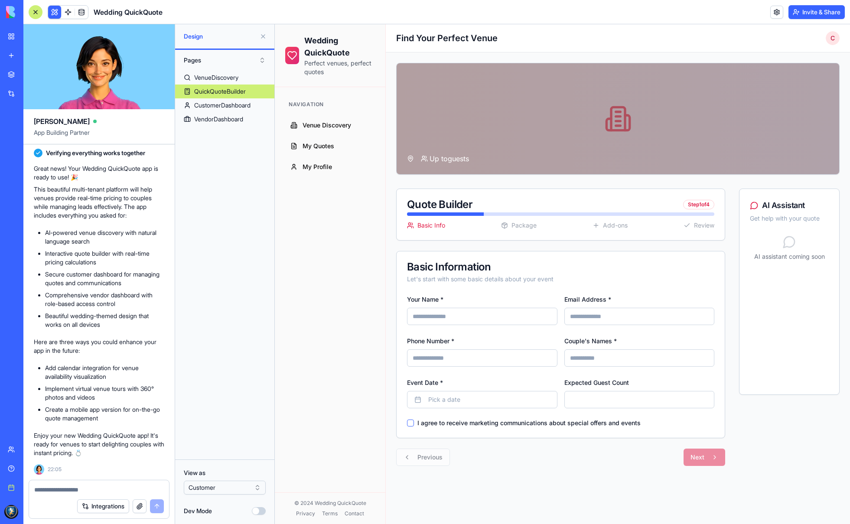
click at [220, 495] on div "View as Customer Dev Mode" at bounding box center [224, 492] width 99 height 65
click at [221, 489] on html "BETA My workspace New app Marketplace Integrations Recent Deal Pipeline Manager…" at bounding box center [425, 262] width 850 height 524
click at [224, 81] on div "VenueDiscovery" at bounding box center [216, 77] width 44 height 9
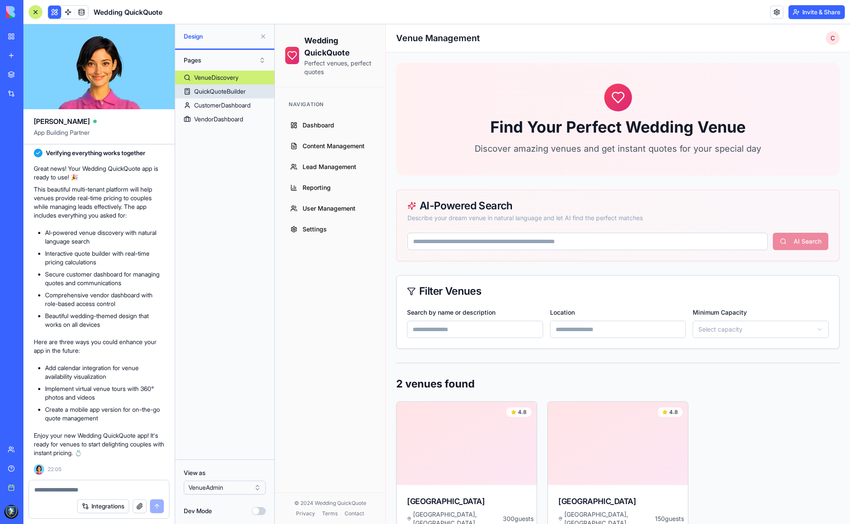
click at [219, 88] on div "QuickQuoteBuilder" at bounding box center [220, 91] width 52 height 9
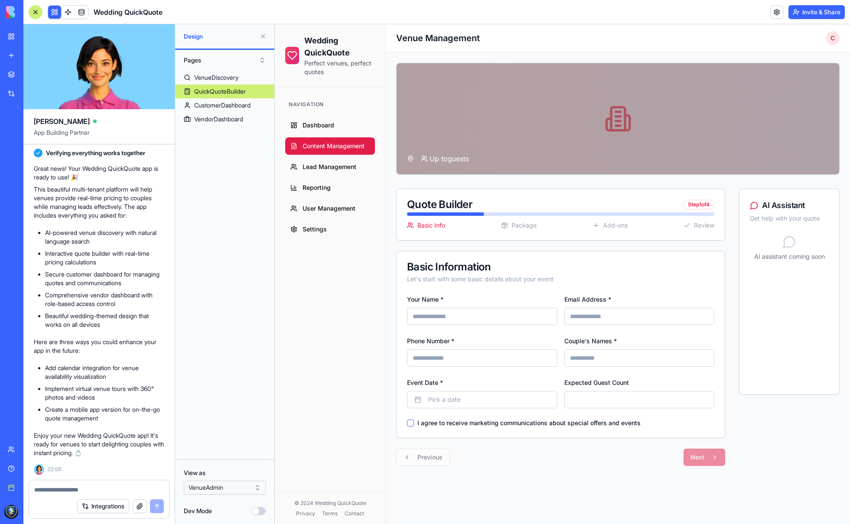
click at [337, 149] on span "Content Management" at bounding box center [334, 146] width 62 height 9
click at [337, 165] on span "Lead Management" at bounding box center [330, 167] width 54 height 9
click at [321, 185] on span "Reporting" at bounding box center [317, 187] width 28 height 9
click at [325, 189] on span "Reporting" at bounding box center [317, 187] width 28 height 9
click at [329, 209] on span "User Management" at bounding box center [329, 208] width 53 height 9
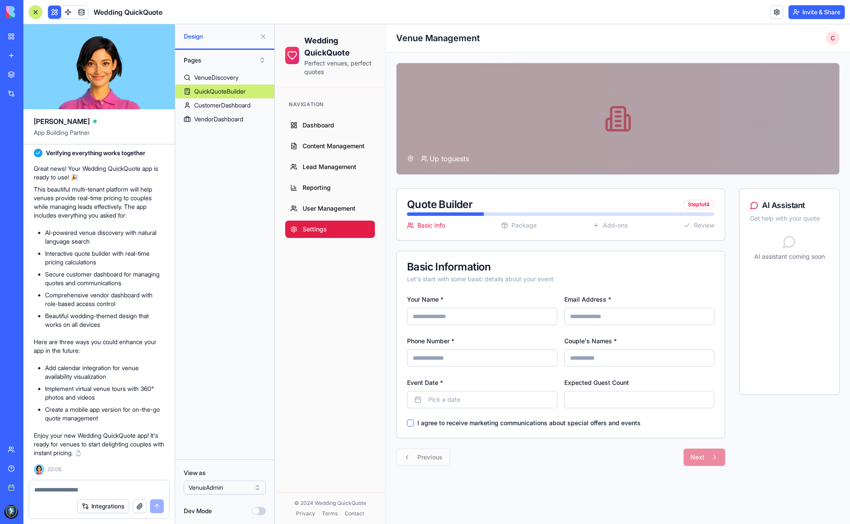
click at [317, 226] on span "Settings" at bounding box center [315, 229] width 24 height 9
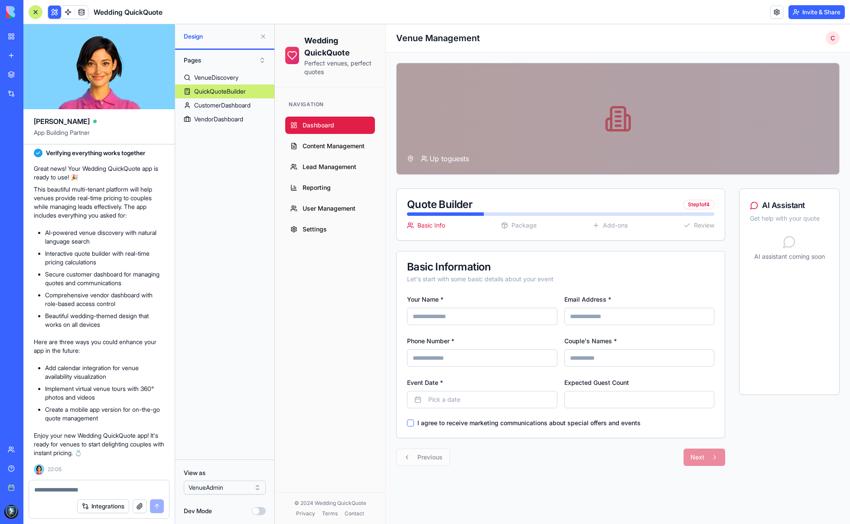
click at [329, 130] on link "Dashboard" at bounding box center [330, 125] width 90 height 17
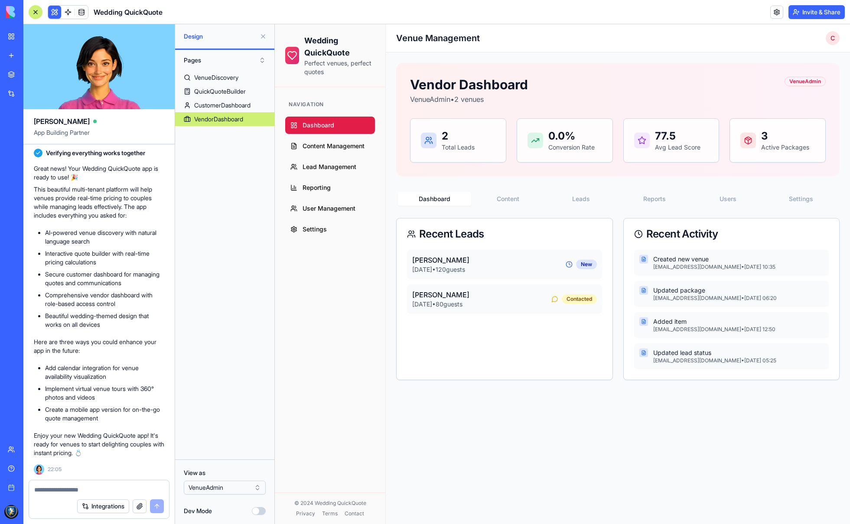
click at [460, 135] on p "2" at bounding box center [458, 136] width 33 height 14
drag, startPoint x: 571, startPoint y: 269, endPoint x: 535, endPoint y: 260, distance: 37.9
click at [571, 268] on div "New" at bounding box center [581, 265] width 31 height 10
drag, startPoint x: 462, startPoint y: 266, endPoint x: 439, endPoint y: 261, distance: 23.6
click at [461, 266] on p "[DATE] • 120 guests" at bounding box center [488, 269] width 153 height 9
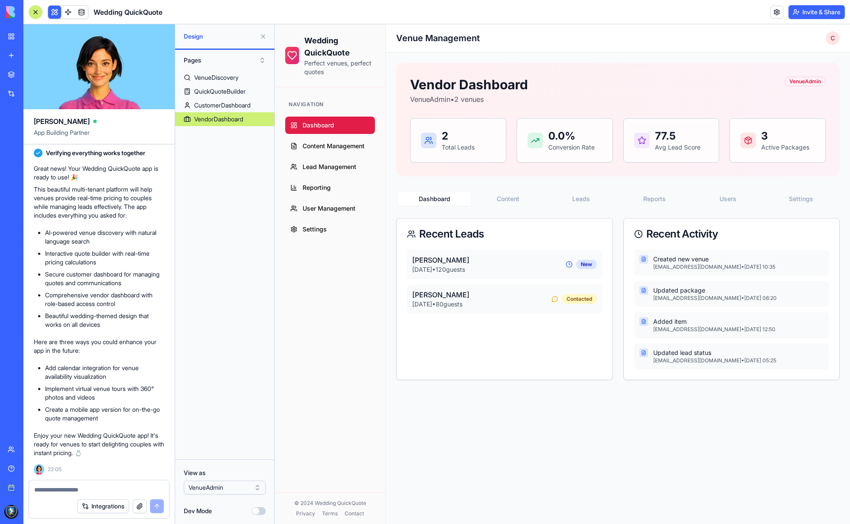
click at [439, 261] on p "[PERSON_NAME]" at bounding box center [488, 260] width 153 height 10
click at [439, 273] on p "[DATE] • 120 guests" at bounding box center [488, 269] width 153 height 9
click at [441, 262] on p "[PERSON_NAME]" at bounding box center [488, 260] width 153 height 10
click at [522, 198] on button "Content" at bounding box center [507, 199] width 73 height 14
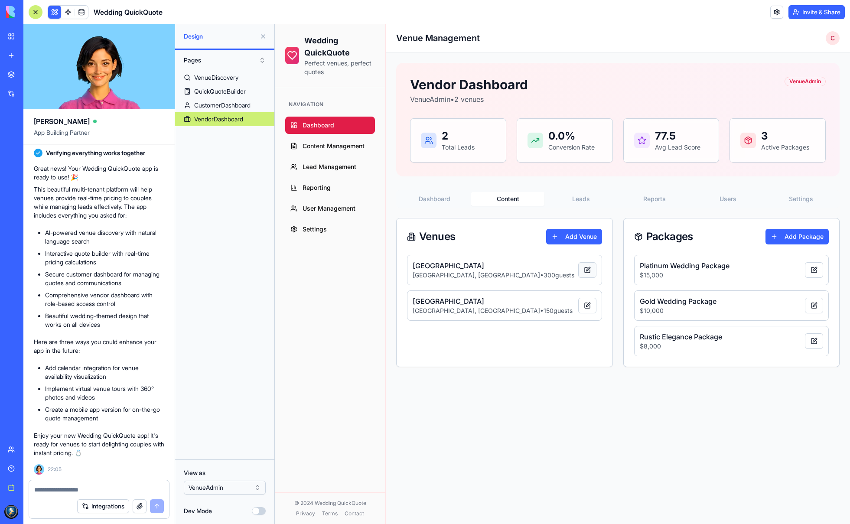
click at [584, 271] on button at bounding box center [587, 270] width 18 height 16
click at [586, 300] on button at bounding box center [587, 306] width 18 height 16
click at [589, 197] on button "Leads" at bounding box center [580, 199] width 73 height 14
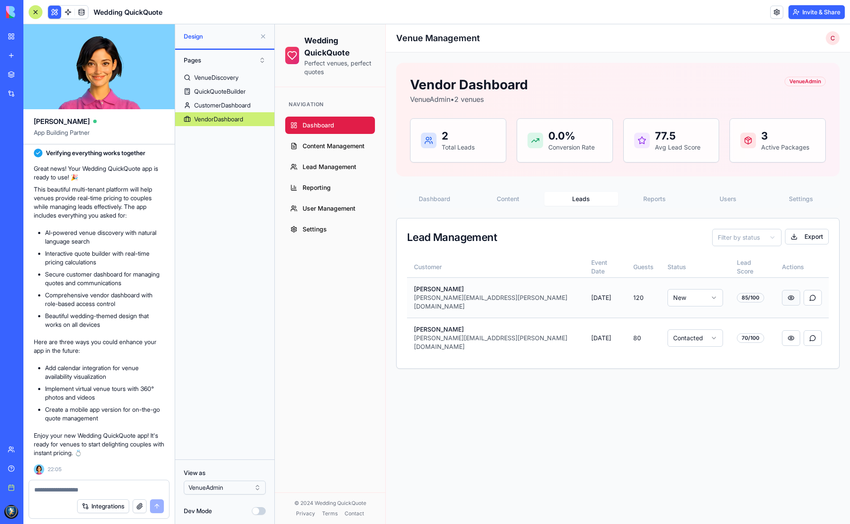
click at [782, 290] on button "button" at bounding box center [791, 298] width 18 height 16
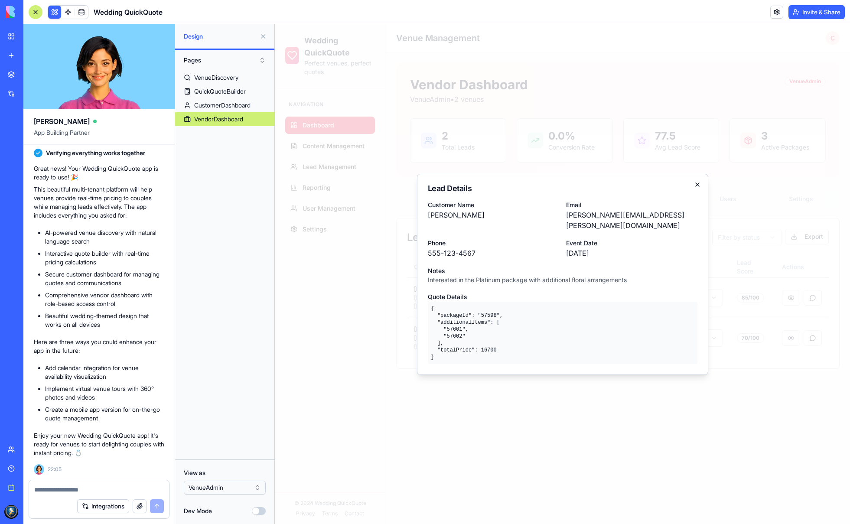
click at [699, 186] on icon "button" at bounding box center [697, 184] width 3 height 3
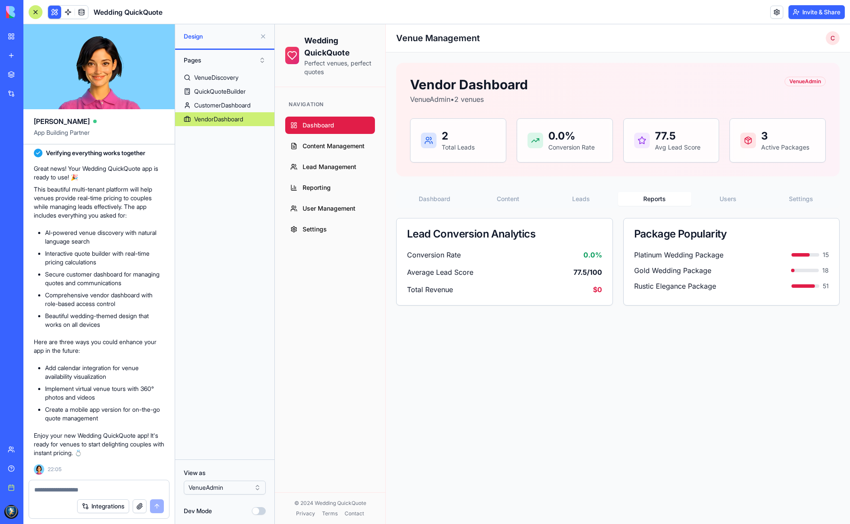
click at [664, 199] on button "Reports" at bounding box center [654, 199] width 73 height 14
click at [714, 200] on button "Users" at bounding box center [727, 199] width 73 height 14
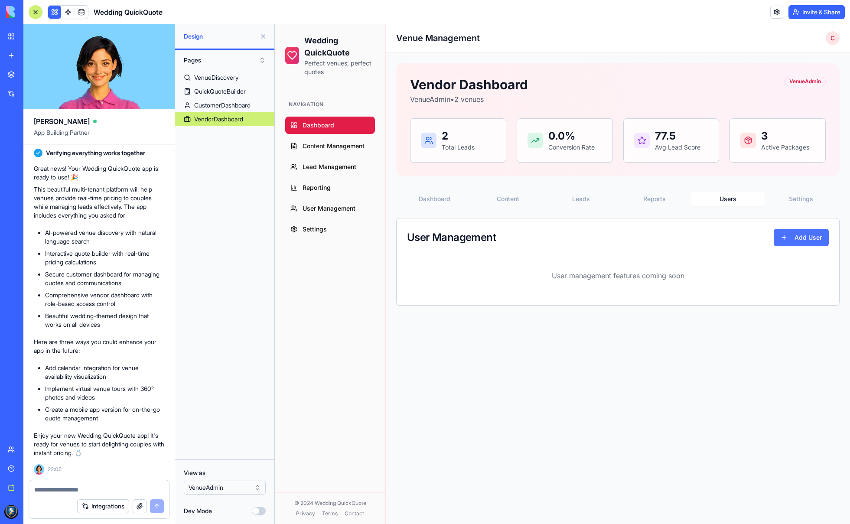
click at [802, 238] on button "Add User" at bounding box center [801, 237] width 55 height 17
click at [793, 239] on button "Add User" at bounding box center [801, 237] width 55 height 17
click at [803, 196] on button "Settings" at bounding box center [801, 199] width 73 height 14
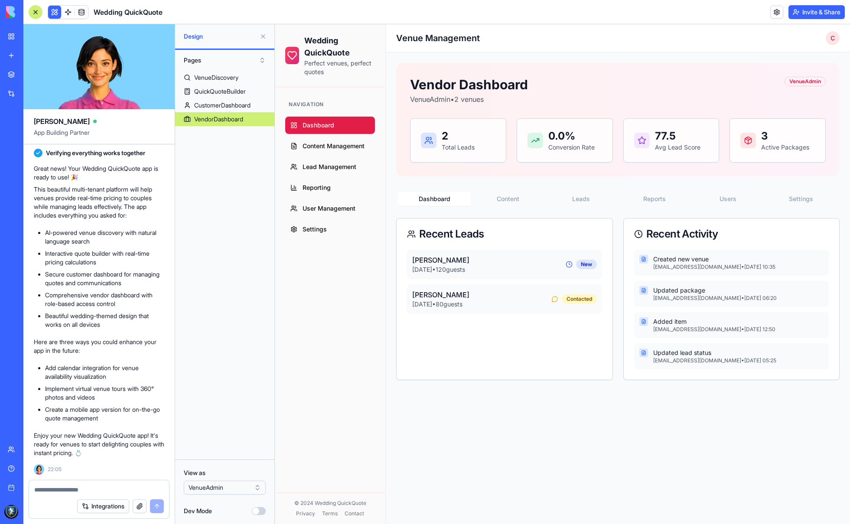
click at [425, 199] on button "Dashboard" at bounding box center [434, 199] width 73 height 14
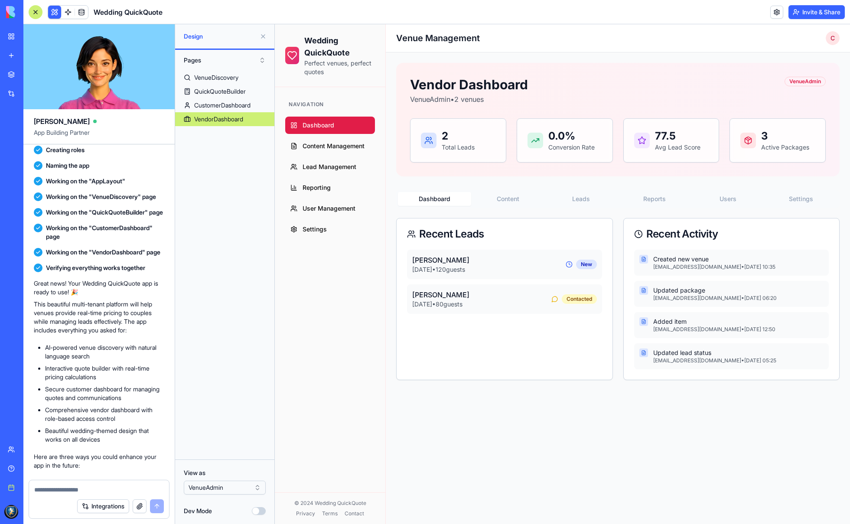
scroll to position [1308, 0]
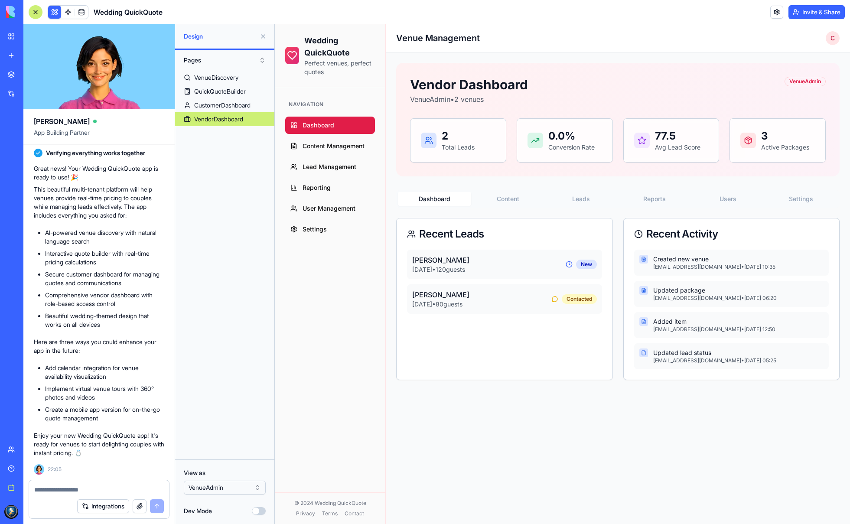
click at [37, 455] on link "Team" at bounding box center [20, 449] width 35 height 17
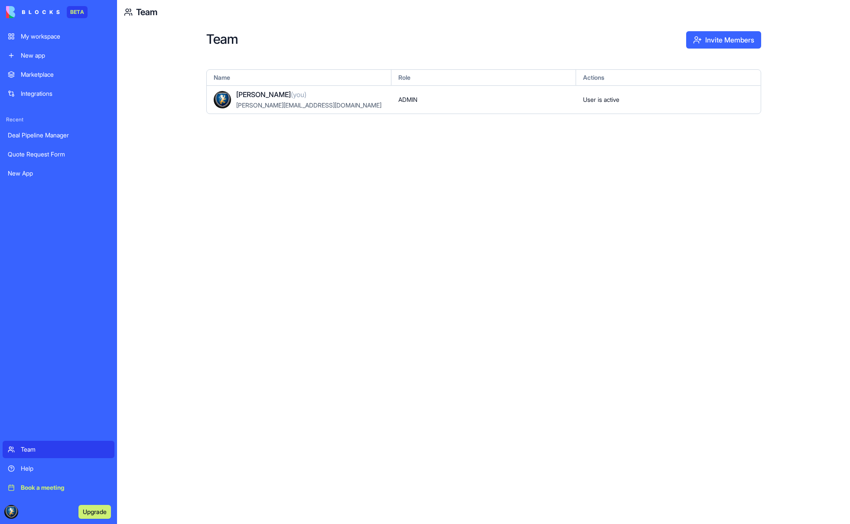
click at [45, 461] on link "Help" at bounding box center [59, 468] width 112 height 17
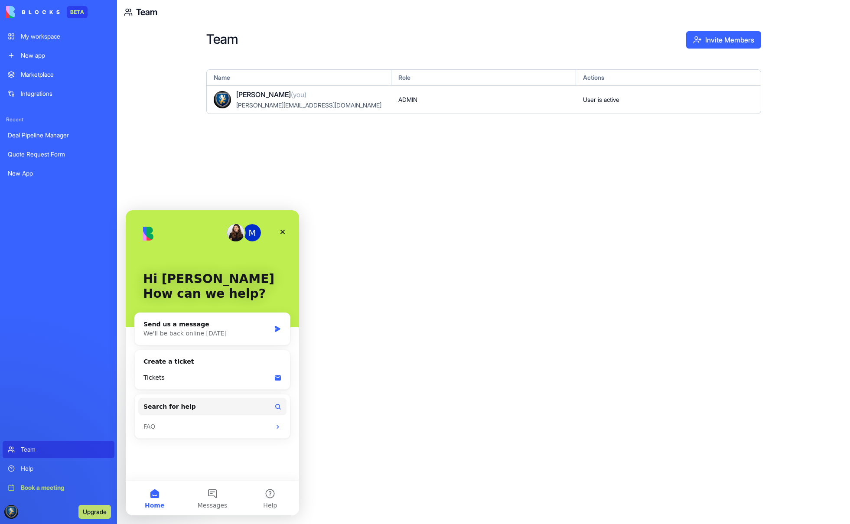
click at [52, 485] on div "Book a meeting" at bounding box center [65, 487] width 88 height 9
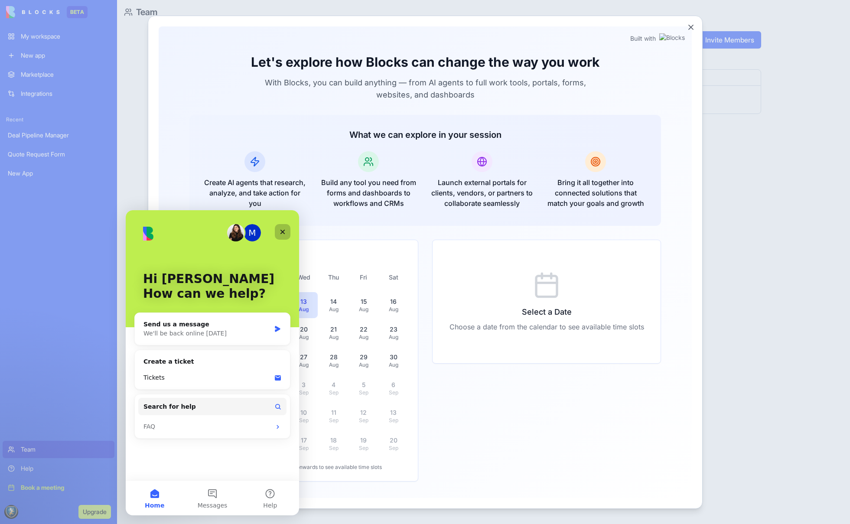
click at [284, 226] on div "Close" at bounding box center [283, 232] width 16 height 16
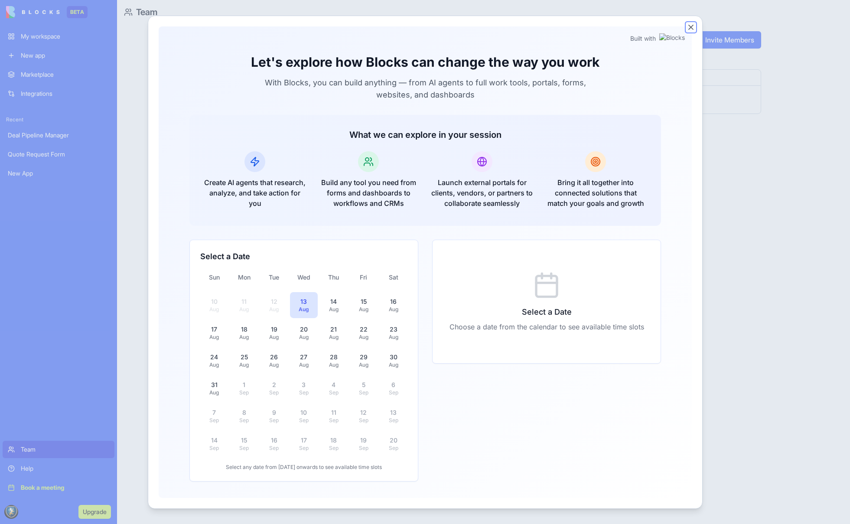
click at [689, 26] on button "Close" at bounding box center [691, 27] width 9 height 9
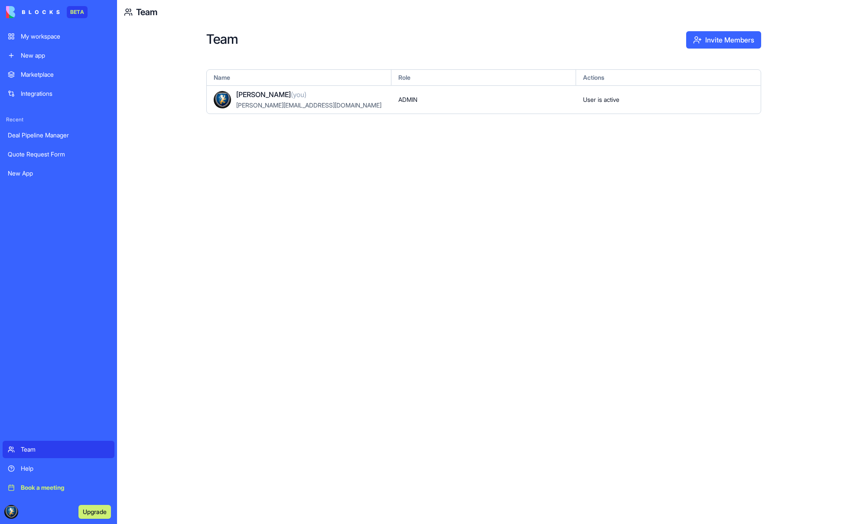
click at [46, 11] on img at bounding box center [33, 12] width 54 height 12
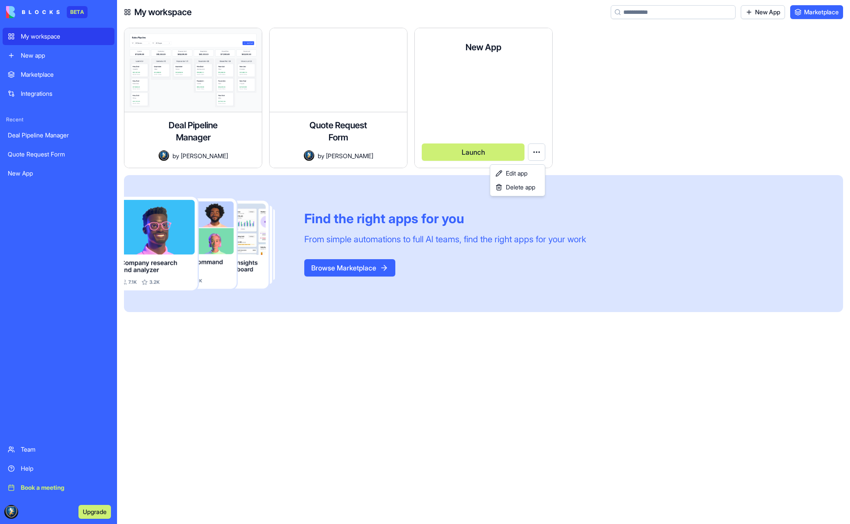
click at [542, 153] on html "BETA My workspace New app Marketplace Integrations Recent Deal Pipeline Manager…" at bounding box center [425, 262] width 850 height 524
click at [526, 172] on span "Edit app" at bounding box center [517, 173] width 22 height 9
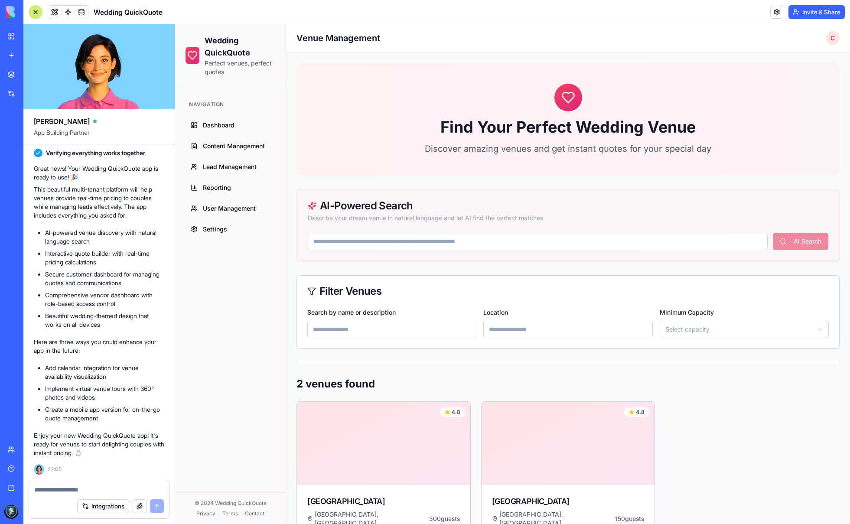
click at [25, 468] on div "Help" at bounding box center [26, 468] width 11 height 9
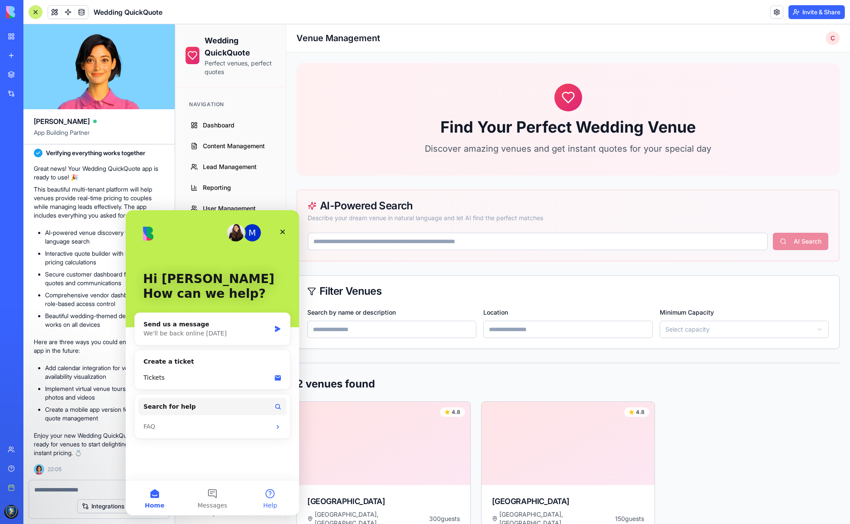
click at [277, 493] on button "Help" at bounding box center [270, 498] width 58 height 35
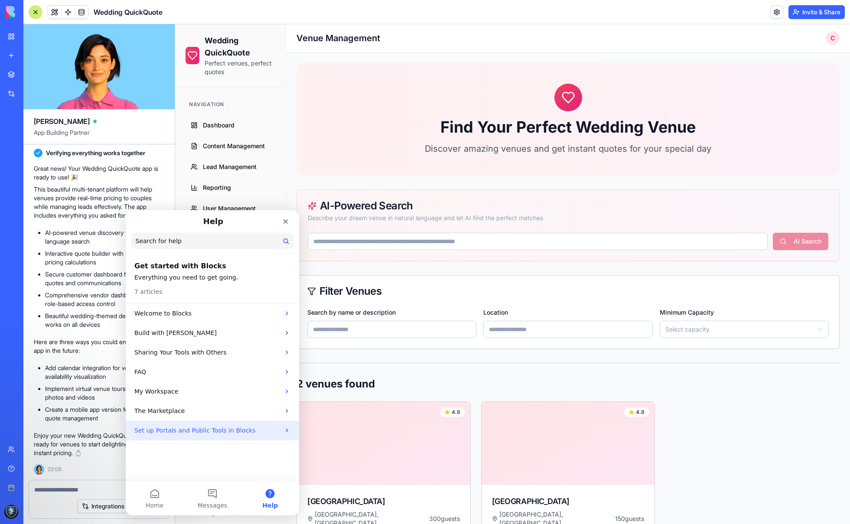
click at [238, 432] on p "Set up Portals and Public Tools in Blocks" at bounding box center [207, 430] width 146 height 9
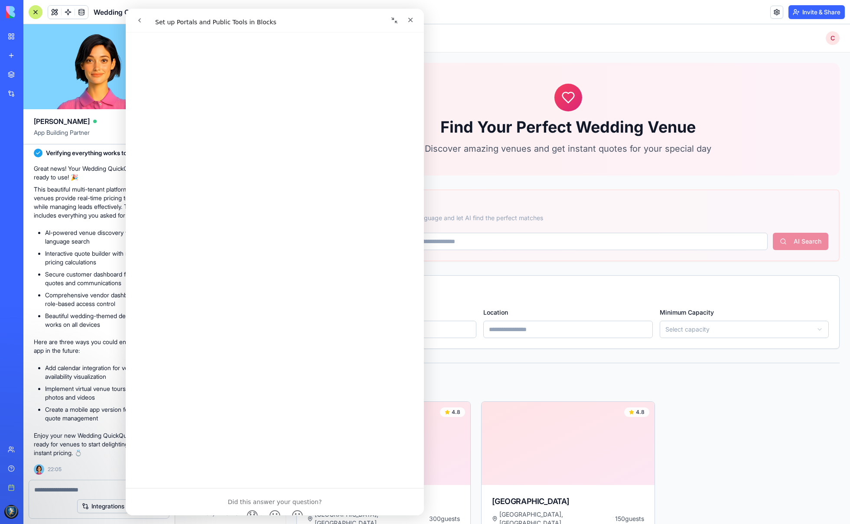
scroll to position [919, 0]
click at [721, 429] on div "4.8 [GEOGRAPHIC_DATA], [GEOGRAPHIC_DATA] 300 guests A luxurious beachfront reso…" at bounding box center [568, 508] width 543 height 215
click at [416, 19] on div "Close" at bounding box center [411, 20] width 16 height 16
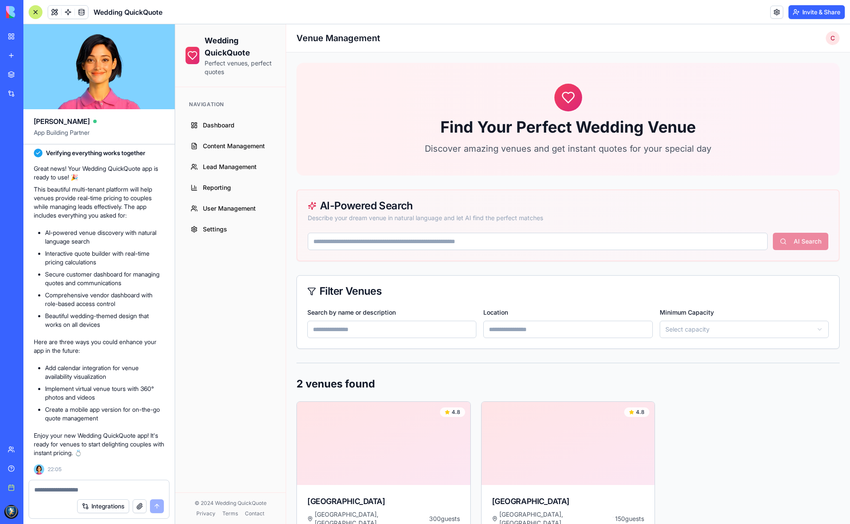
scroll to position [1308, 0]
click at [230, 148] on span "Content Management" at bounding box center [234, 146] width 62 height 9
click at [82, 10] on link at bounding box center [81, 12] width 13 height 13
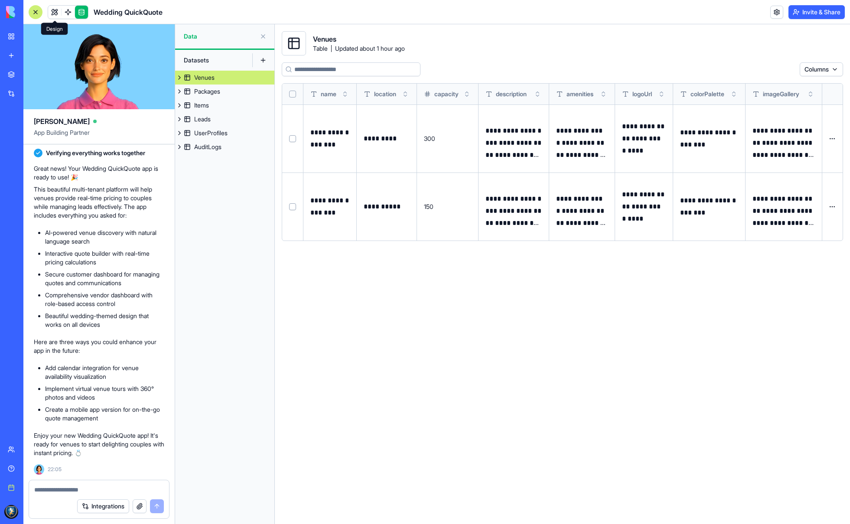
click at [52, 12] on link at bounding box center [54, 12] width 13 height 13
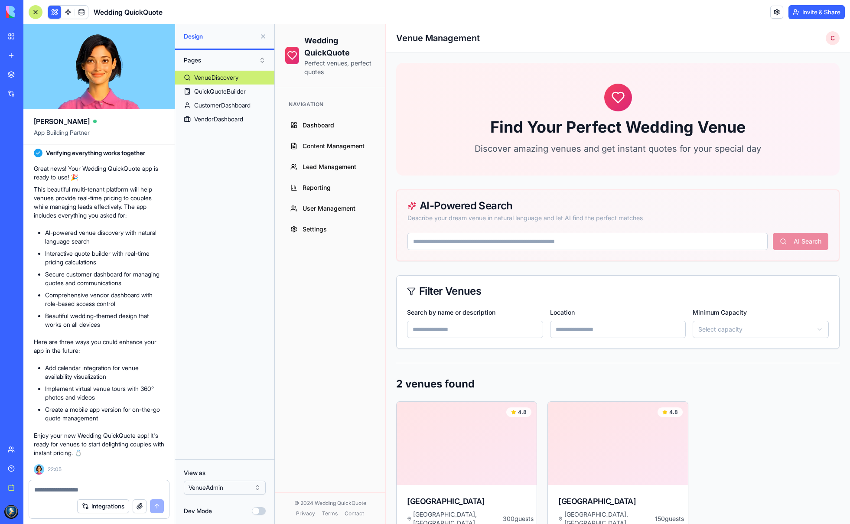
click at [108, 490] on textarea at bounding box center [99, 490] width 130 height 9
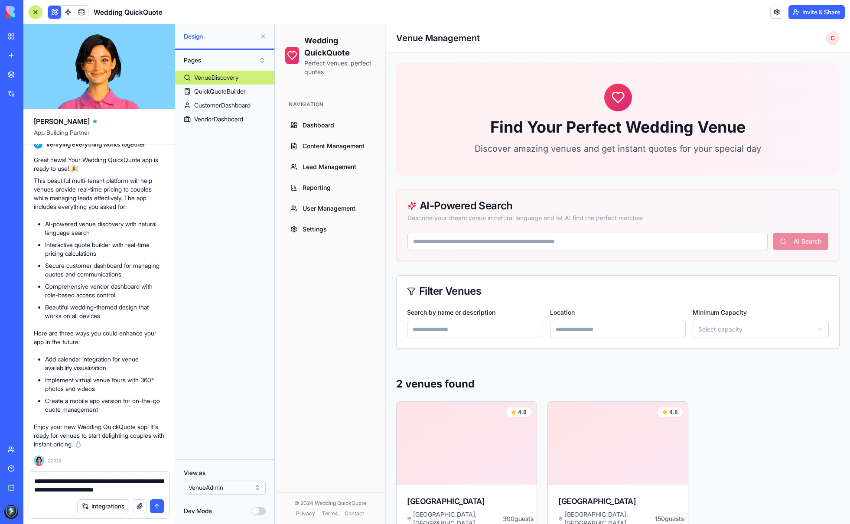
type textarea "**********"
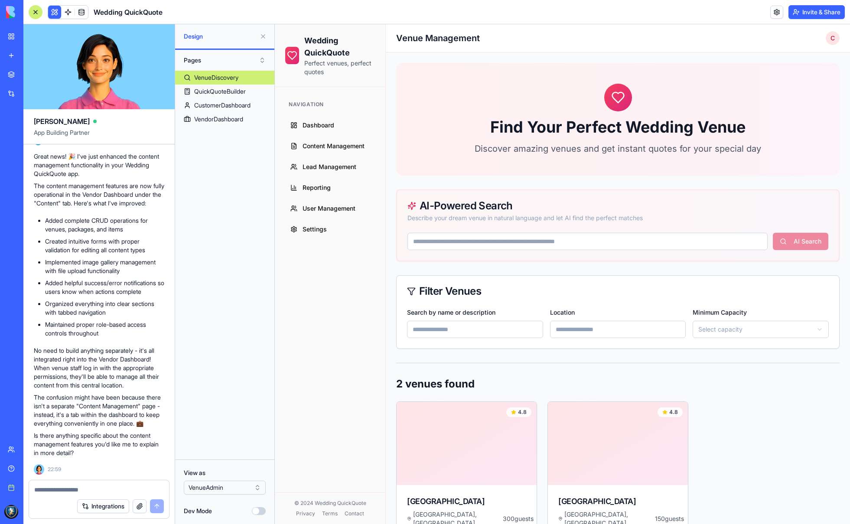
scroll to position [1855, 0]
click at [334, 150] on span "Content Management" at bounding box center [334, 146] width 62 height 9
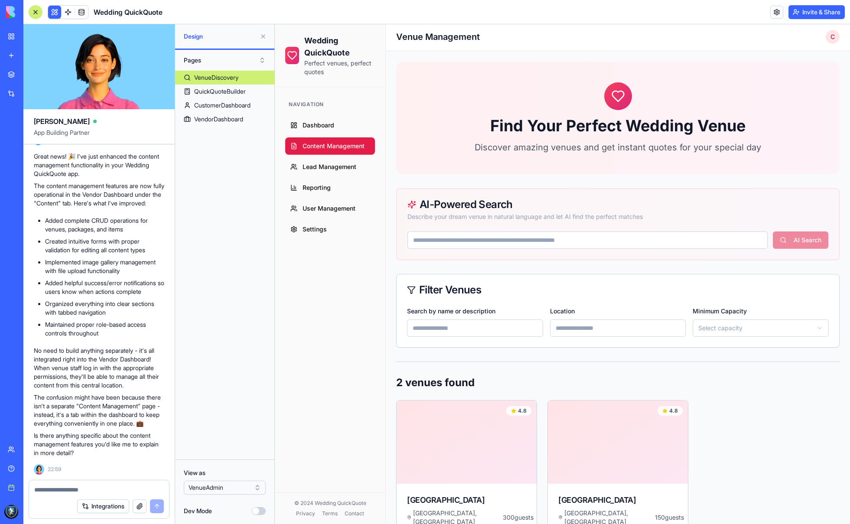
click at [329, 147] on span "Content Management" at bounding box center [334, 146] width 62 height 9
click at [220, 103] on div "CustomerDashboard" at bounding box center [222, 105] width 56 height 9
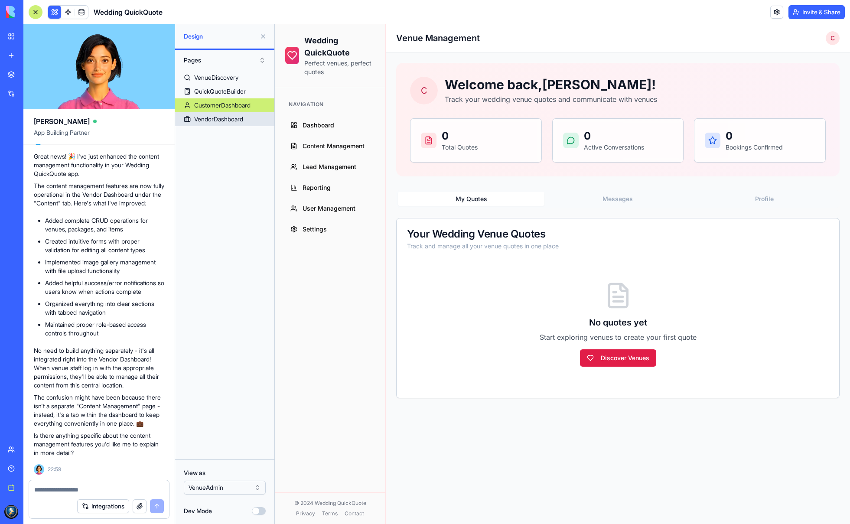
click at [220, 116] on div "VendorDashboard" at bounding box center [218, 119] width 49 height 9
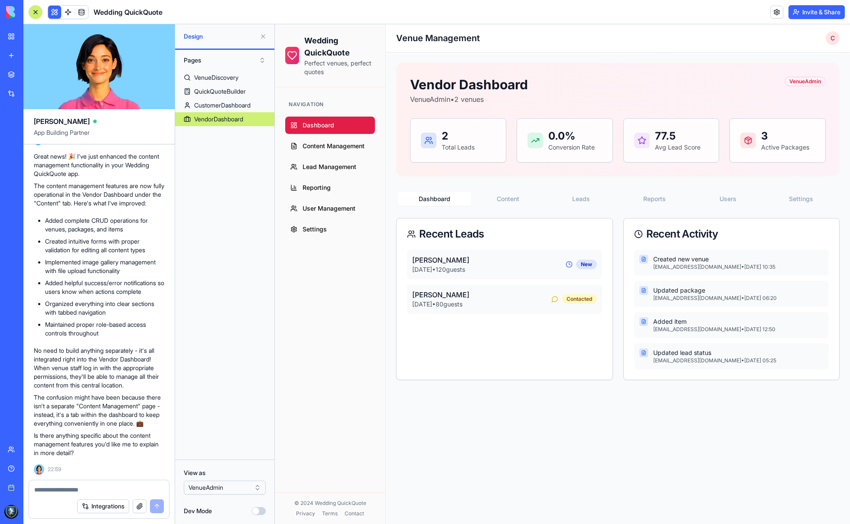
scroll to position [1816, 0]
click at [314, 128] on span "Dashboard" at bounding box center [319, 125] width 32 height 9
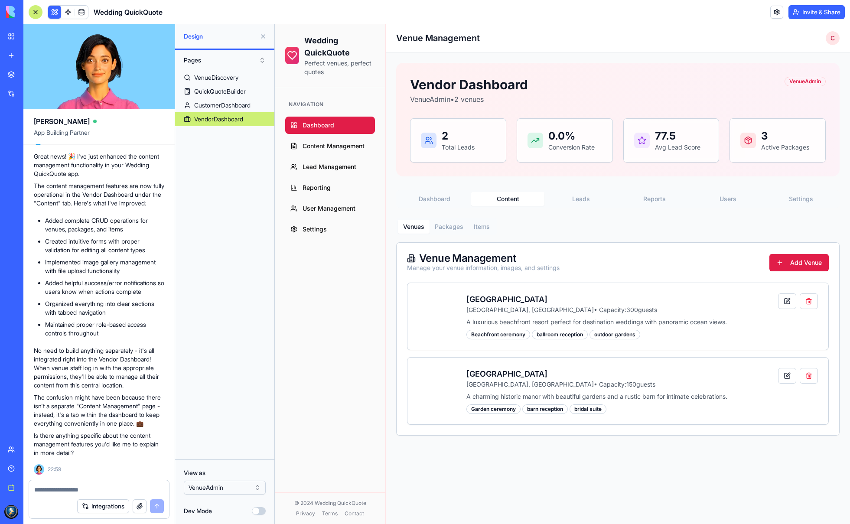
click at [506, 199] on button "Content" at bounding box center [507, 199] width 73 height 14
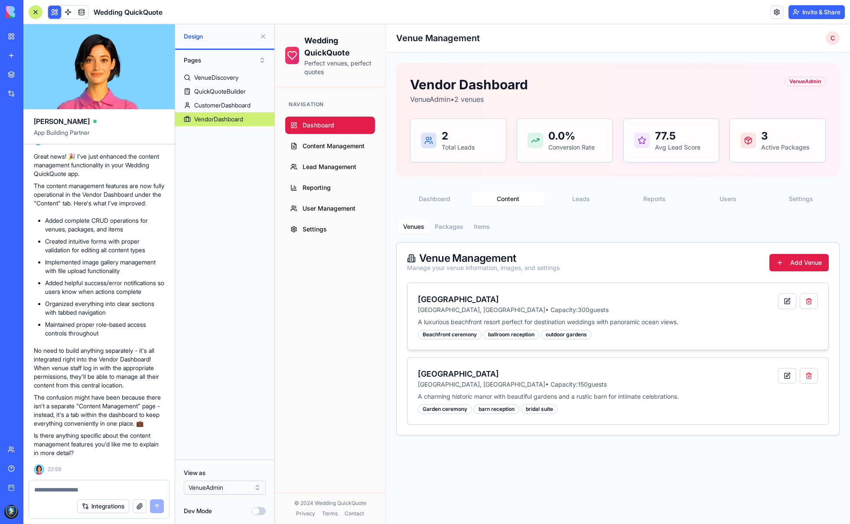
click at [469, 303] on h3 "[GEOGRAPHIC_DATA]" at bounding box center [594, 299] width 353 height 12
click at [462, 320] on p "A luxurious beachfront resort perfect for destination weddings with panoramic o…" at bounding box center [594, 322] width 353 height 9
click at [464, 300] on h3 "[GEOGRAPHIC_DATA]" at bounding box center [594, 299] width 353 height 12
click at [452, 228] on button "Packages" at bounding box center [449, 227] width 39 height 14
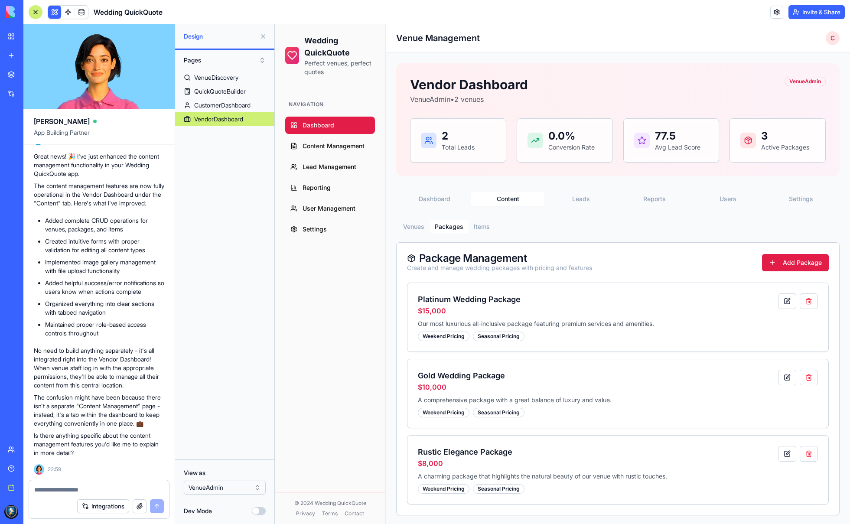
drag, startPoint x: 480, startPoint y: 298, endPoint x: 503, endPoint y: 251, distance: 52.0
click at [480, 298] on h3 "Platinum Wedding Package" at bounding box center [594, 299] width 353 height 12
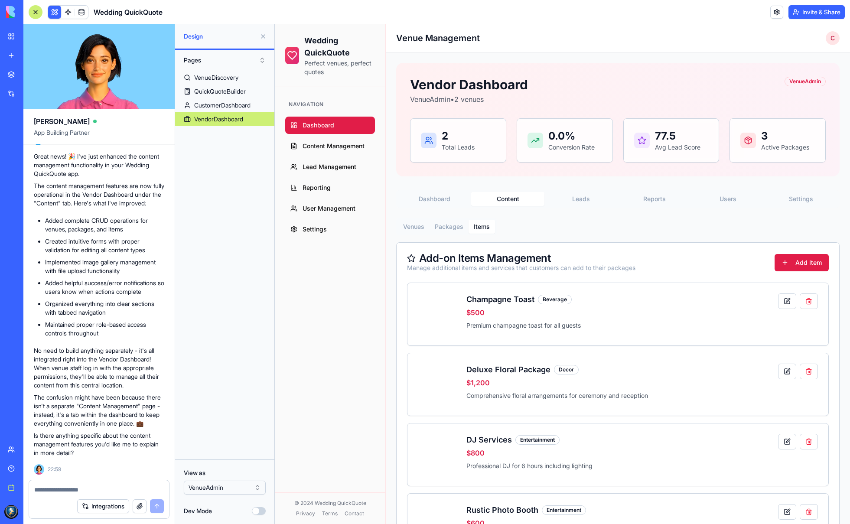
click at [489, 226] on button "Items" at bounding box center [482, 227] width 26 height 14
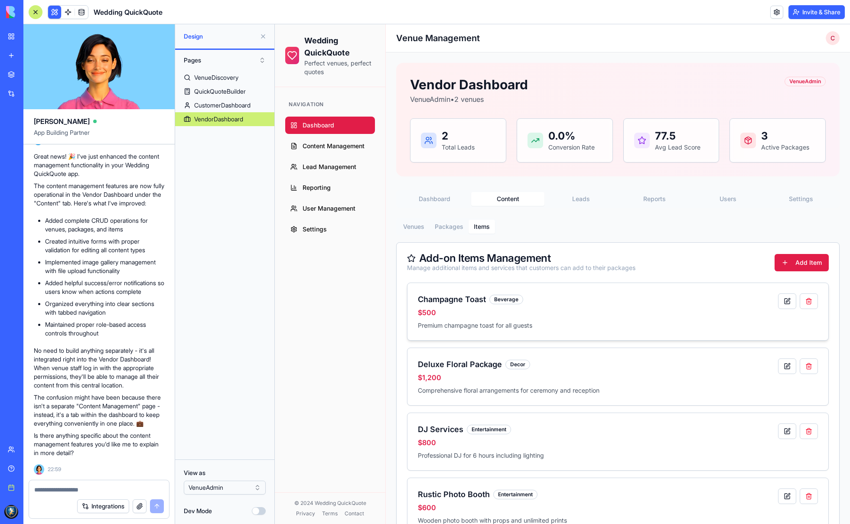
click at [511, 306] on div "Champagne Toast Beverage $ 500 Premium champagne toast for all guests" at bounding box center [594, 311] width 353 height 36
click at [470, 304] on h3 "Champagne Toast" at bounding box center [452, 299] width 68 height 12
click at [472, 299] on h3 "Champagne Toast" at bounding box center [452, 299] width 68 height 12
click at [487, 325] on p "Premium champagne toast for all guests" at bounding box center [594, 324] width 353 height 9
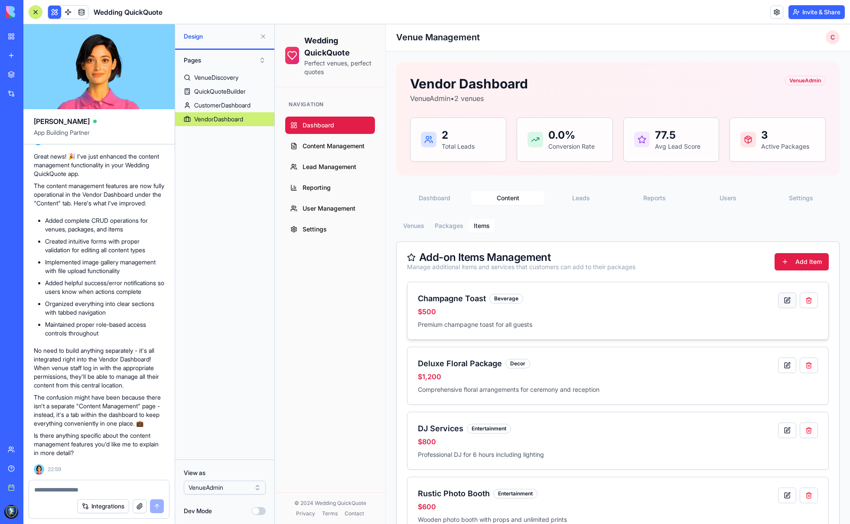
click at [789, 302] on button at bounding box center [787, 301] width 18 height 16
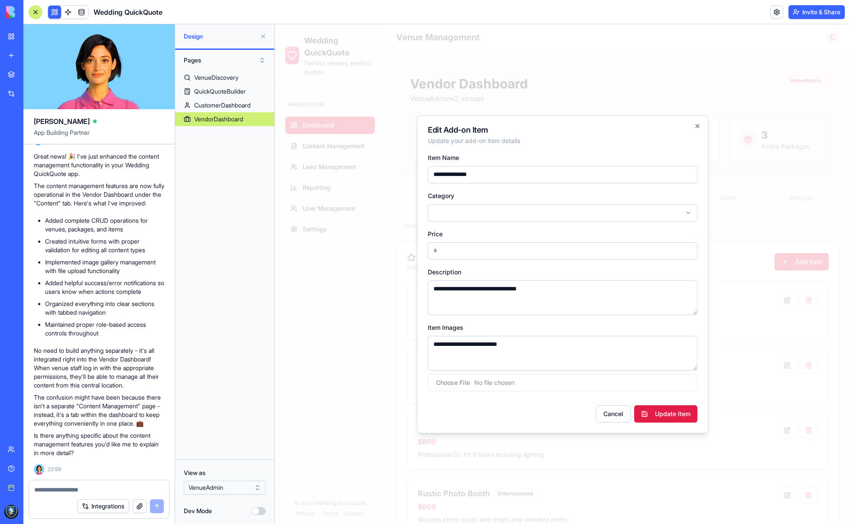
click at [744, 267] on div at bounding box center [562, 274] width 575 height 500
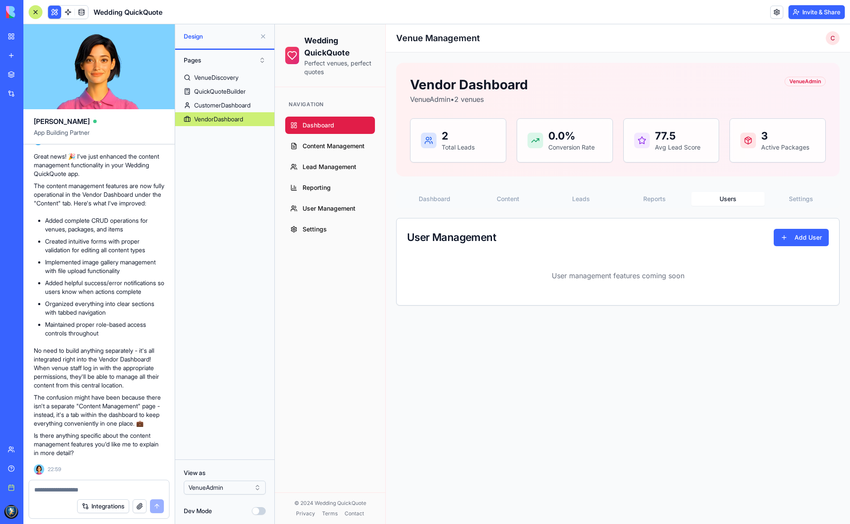
scroll to position [0, 0]
click at [727, 199] on button "Users" at bounding box center [727, 199] width 73 height 14
click at [802, 234] on button "Add User" at bounding box center [801, 237] width 55 height 17
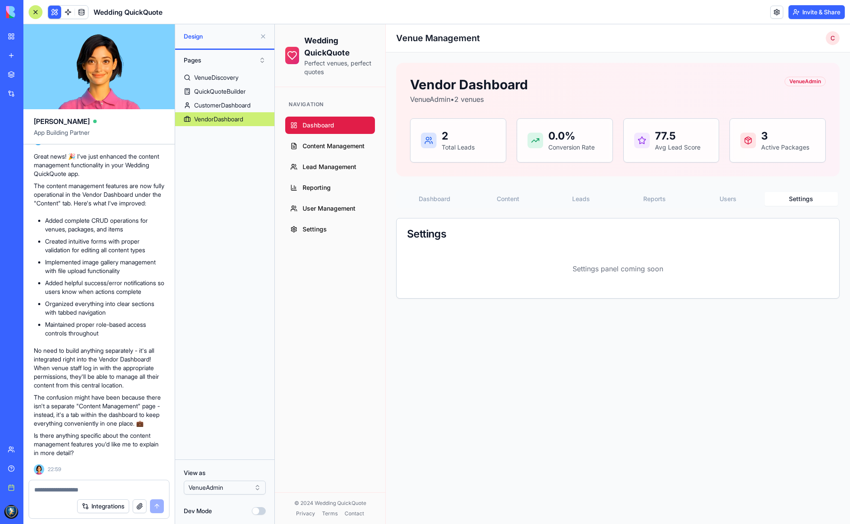
click at [801, 204] on button "Settings" at bounding box center [801, 199] width 73 height 14
click at [721, 204] on button "Users" at bounding box center [727, 199] width 73 height 14
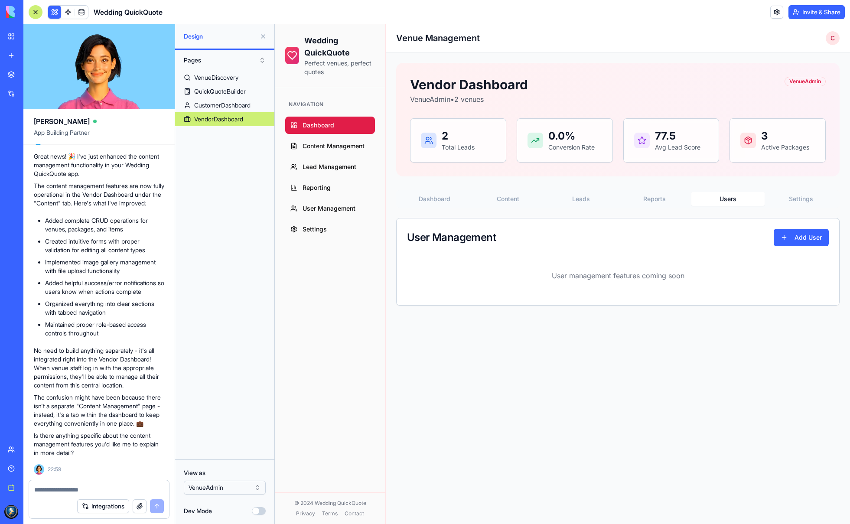
scroll to position [1855, 0]
click at [105, 488] on textarea at bounding box center [99, 490] width 130 height 9
type textarea "**********"
